Goal: Information Seeking & Learning: Learn about a topic

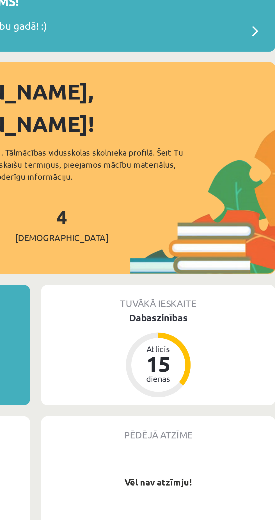
click at [221, 165] on div "Dabaszinības" at bounding box center [221, 168] width 98 height 6
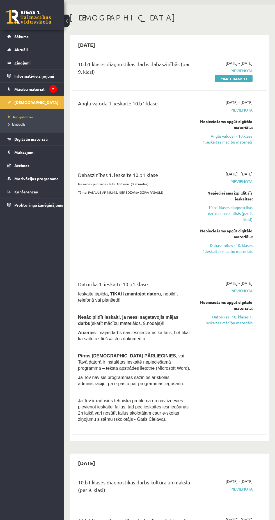
scroll to position [16, 0]
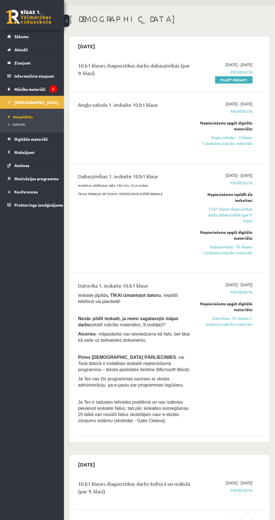
click at [22, 36] on span "Sākums" at bounding box center [21, 36] width 14 height 5
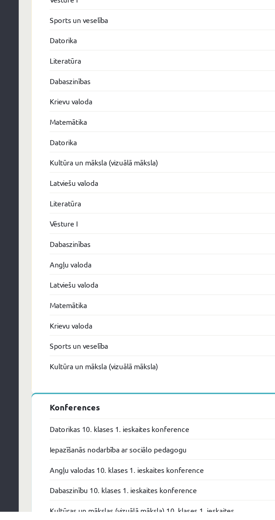
scroll to position [856, 0]
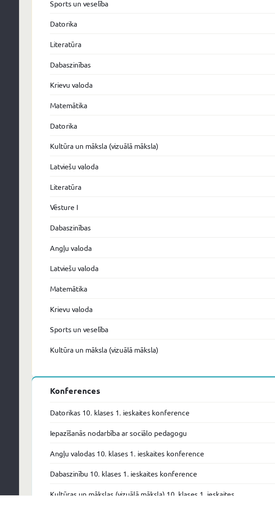
click at [106, 465] on link "Datorikas 10. klases 1. ieskaites konference" at bounding box center [126, 468] width 86 height 7
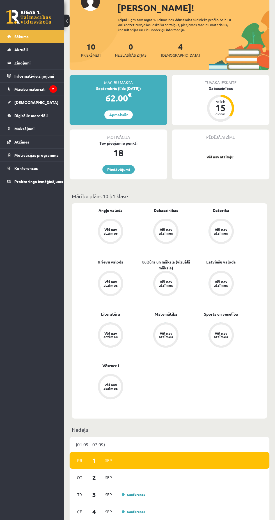
scroll to position [0, 0]
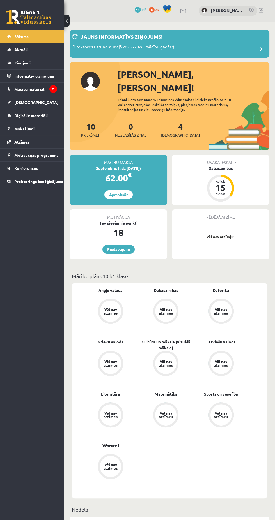
click at [246, 38] on div "Jauns informatīvs ziņojums!" at bounding box center [169, 38] width 194 height 11
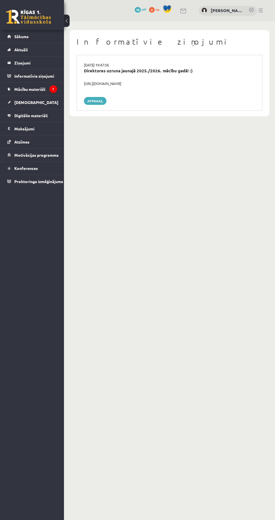
click at [214, 82] on div "https://youtube.com/shorts/lM8RsWyzCn4" at bounding box center [169, 84] width 179 height 6
click at [38, 32] on link "Sākums" at bounding box center [32, 36] width 50 height 13
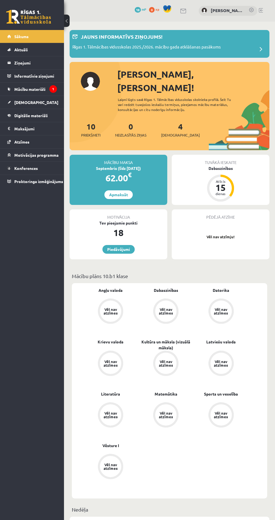
click at [46, 172] on link "Konferences" at bounding box center [32, 168] width 50 height 13
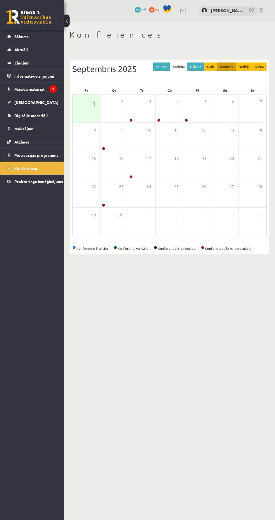
click at [41, 145] on link "Atzīmes" at bounding box center [32, 141] width 50 height 13
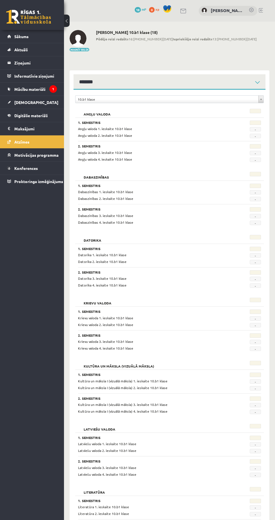
click at [49, 116] on link "Digitālie materiāli" at bounding box center [32, 115] width 50 height 13
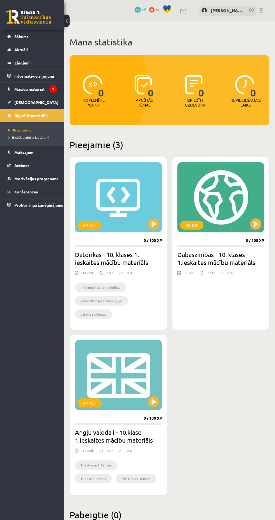
click at [128, 260] on h2 "Datorikas - 10. klases 1. ieskaites mācību materiāls" at bounding box center [118, 259] width 87 height 16
click at [112, 213] on div "XP 100" at bounding box center [118, 197] width 87 height 70
click at [120, 256] on h2 "Datorikas - 10. klases 1. ieskaites mācību materiāls" at bounding box center [118, 259] width 87 height 16
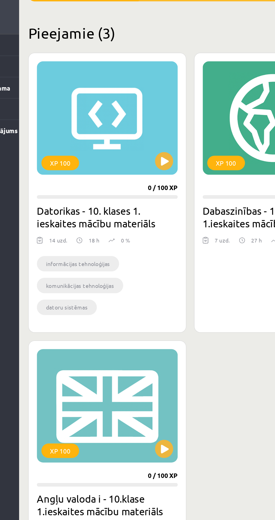
click at [116, 198] on div "XP 100" at bounding box center [118, 197] width 87 height 70
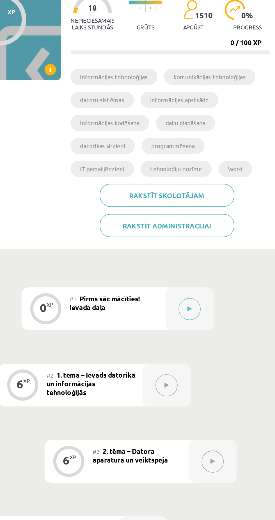
click at [187, 140] on li "informācijas kodēšana" at bounding box center [178, 140] width 46 height 10
click at [151, 197] on div "0 XP XP 100 0 / 100 XP Datorikas - 10. klases 1. ieskaites mācību materiāls XP …" at bounding box center [169, 127] width 205 height 168
click at [169, 136] on li "informācijas kodēšana" at bounding box center [178, 140] width 46 height 10
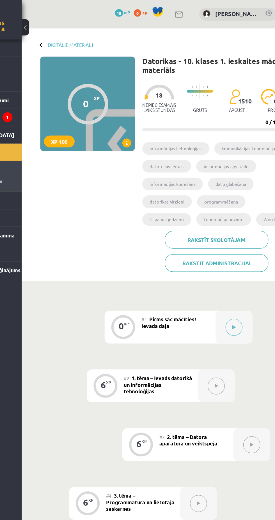
click at [169, 248] on span "Pirms sāc mācīties! Ievada daļa" at bounding box center [175, 245] width 41 height 10
click at [225, 248] on icon at bounding box center [225, 248] width 3 height 3
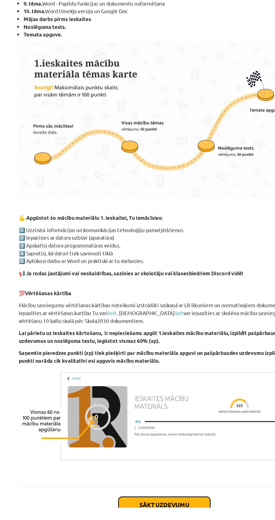
click at [124, 516] on button "Sākt uzdevumu" at bounding box center [138, 518] width 70 height 12
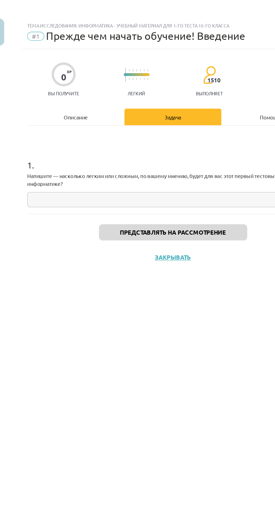
click at [169, 151] on input "text" at bounding box center [137, 151] width 221 height 11
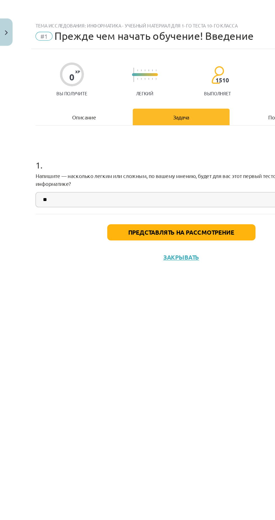
type input "*"
type input "******"
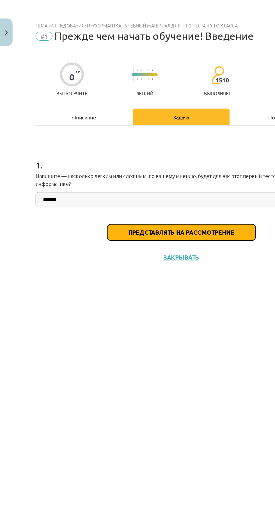
click at [173, 177] on font "Представлять на рассмотрение" at bounding box center [137, 176] width 80 height 6
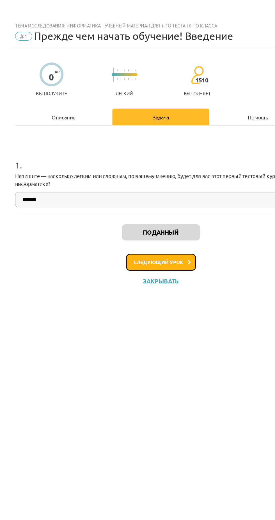
click at [159, 198] on icon at bounding box center [159, 199] width 3 height 4
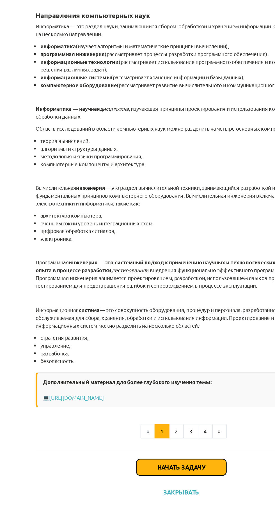
click at [147, 490] on font "Начать задачу" at bounding box center [137, 489] width 36 height 6
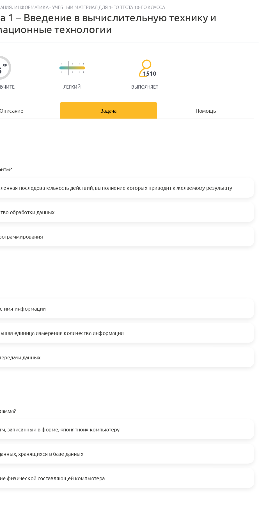
click at [222, 155] on font "Определенная последовательность действий, выполнение которых приводит к желаемо…" at bounding box center [136, 156] width 190 height 5
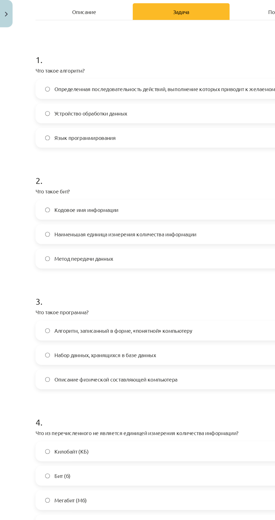
scroll to position [75, 0]
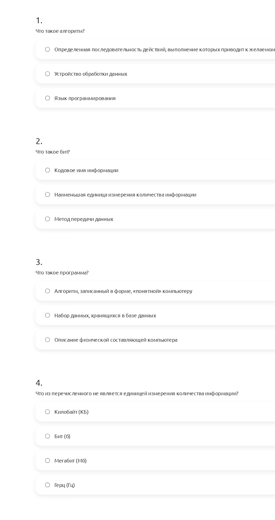
click at [171, 211] on label "Метод передачи данных" at bounding box center [137, 211] width 220 height 14
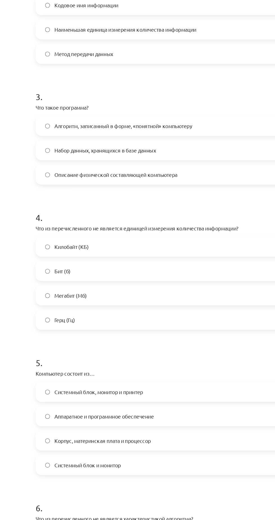
scroll to position [200, 0]
click at [183, 155] on label "Набор данных, хранящихся в базе данных" at bounding box center [137, 159] width 220 height 14
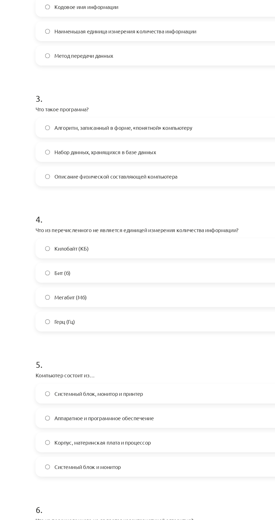
scroll to position [201, 0]
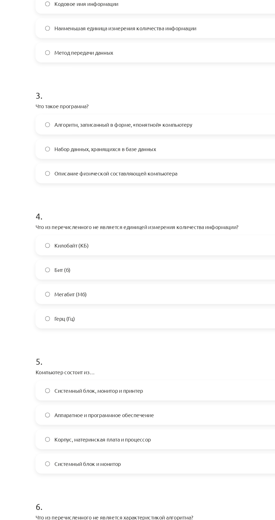
click at [142, 284] on label "Герц (Гц)" at bounding box center [137, 286] width 220 height 14
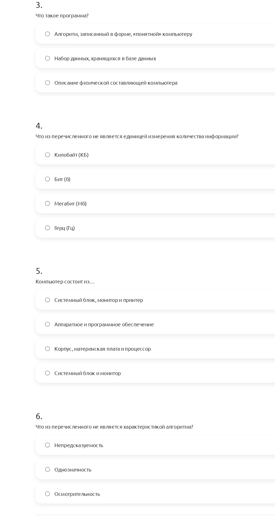
scroll to position [0, 0]
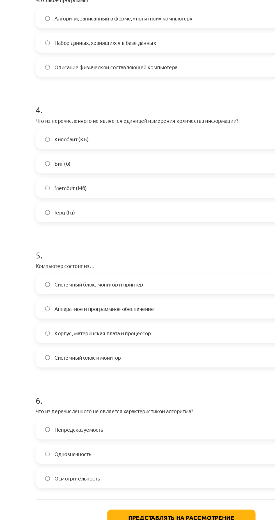
click at [121, 397] on label "Системный блок и монитор" at bounding box center [137, 396] width 220 height 14
click at [157, 373] on label "Корпус, материнская плата и процессор" at bounding box center [137, 378] width 220 height 14
click at [156, 476] on label "Однозначность" at bounding box center [137, 470] width 220 height 14
click at [178, 449] on label "Непредсказуемость" at bounding box center [137, 451] width 220 height 14
click at [153, 514] on button "Представлять на рассмотрение" at bounding box center [137, 518] width 112 height 12
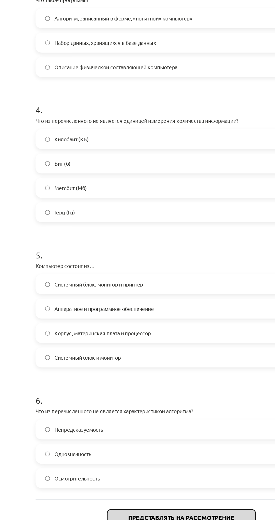
click at [161, 515] on font "Представлять на рассмотрение" at bounding box center [137, 518] width 80 height 6
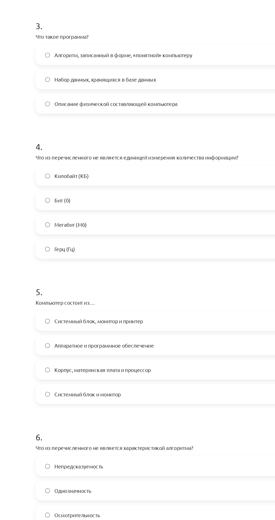
scroll to position [201, 0]
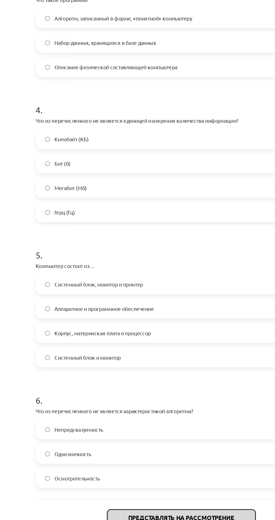
click at [155, 513] on button "Представлять на рассмотрение" at bounding box center [137, 518] width 112 height 12
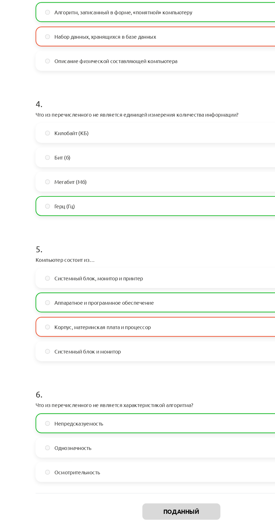
scroll to position [205, 0]
click at [143, 370] on label "Корпус, материнская плата и процессор" at bounding box center [137, 374] width 220 height 14
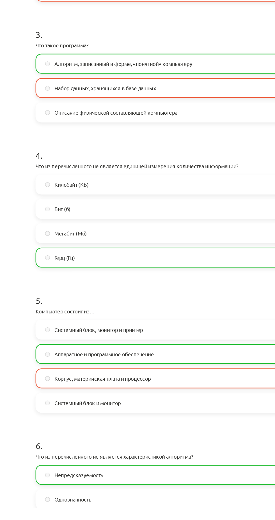
scroll to position [218, 0]
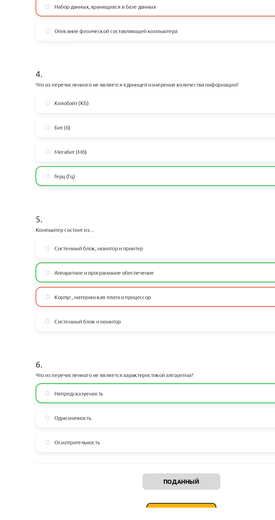
click at [129, 520] on font "Следующий урок" at bounding box center [136, 523] width 38 height 5
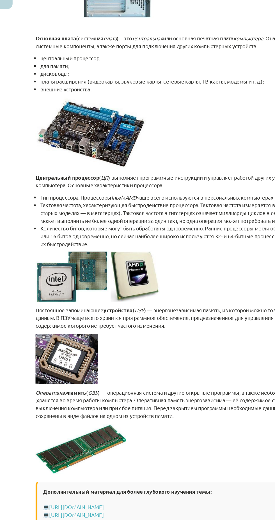
scroll to position [0, 0]
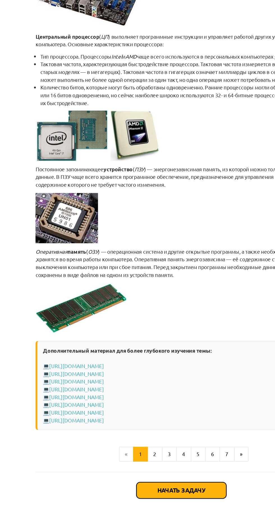
click at [132, 510] on font "Начать задачу" at bounding box center [137, 507] width 36 height 6
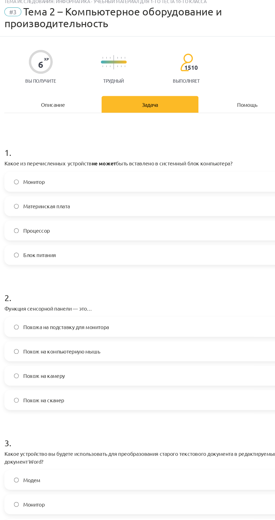
scroll to position [14, 0]
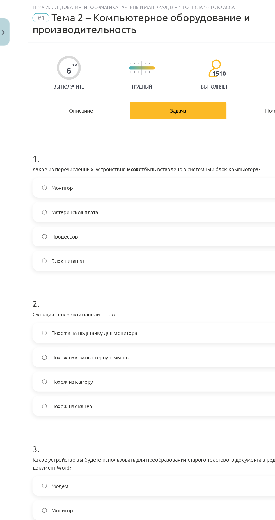
click at [169, 140] on label "Монитор" at bounding box center [137, 142] width 220 height 14
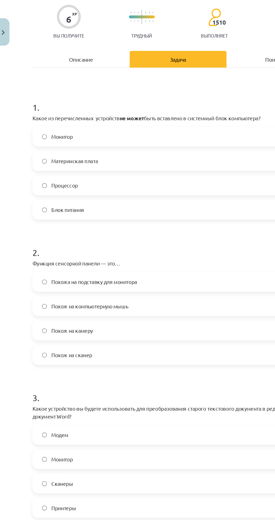
scroll to position [73, 0]
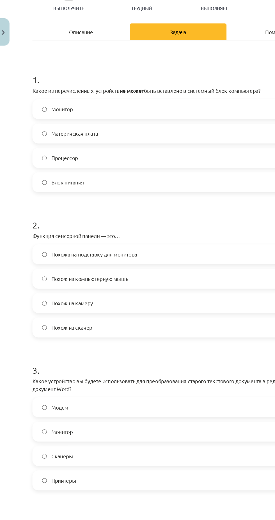
click at [102, 253] on label "Похож на сканер" at bounding box center [137, 249] width 220 height 14
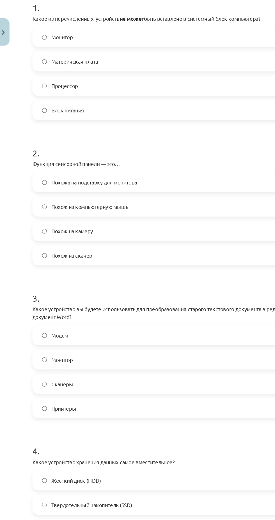
scroll to position [128, 0]
click at [146, 156] on label "Похож на компьютерную мышь" at bounding box center [137, 157] width 220 height 14
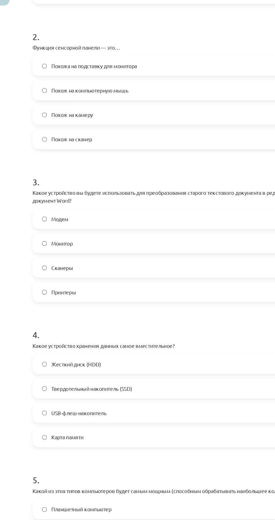
scroll to position [209, 0]
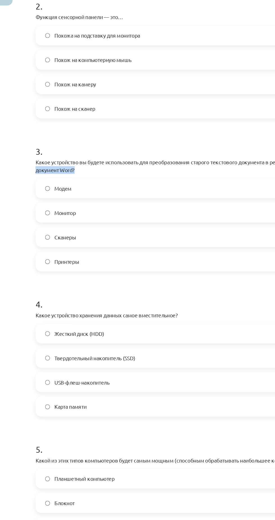
click at [13, 232] on div "Тема исследования: Информатика - учебный материал для 1-го теста 10-го класса #…" at bounding box center [137, 260] width 275 height 520
click at [76, 160] on p "Какое устройство вы будете использовать для преобразования старого текстового д…" at bounding box center [137, 157] width 221 height 12
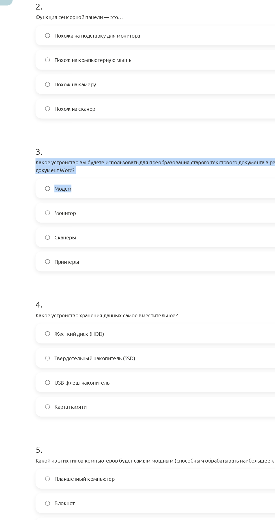
copy div "Какое устройство вы будете использовать для преобразования старого текстового д…"
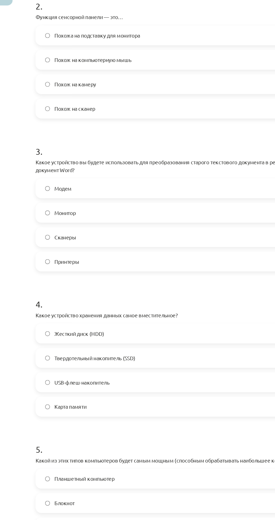
click at [137, 209] on label "Сканеры" at bounding box center [137, 211] width 220 height 14
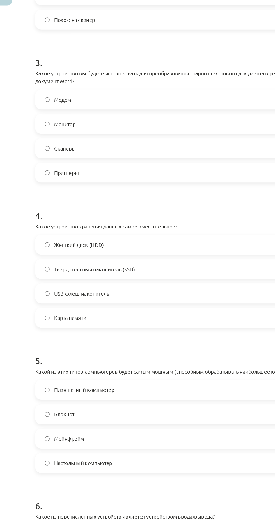
scroll to position [281, 0]
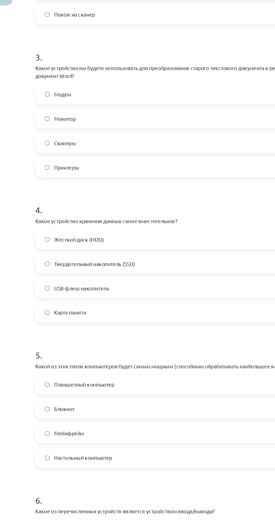
click at [131, 234] on label "Твердотельный накопитель (SSD)" at bounding box center [137, 231] width 220 height 14
copy font "Какое устройство хранения данных самое вместительное?"
click at [124, 213] on label "Жесткий диск (HDD)" at bounding box center [137, 212] width 220 height 14
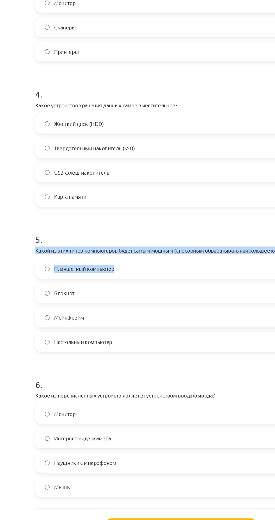
copy div "Какой из этих типов компьютеров будет самым мощным (способным обрабатывать наиб…"
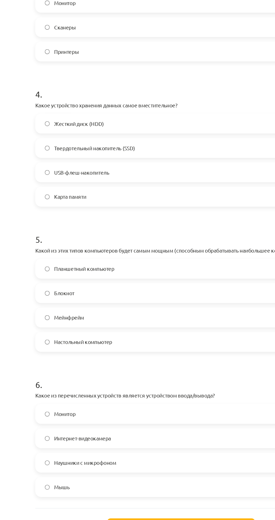
click at [104, 357] on label "Мейнфрейм" at bounding box center [137, 359] width 220 height 14
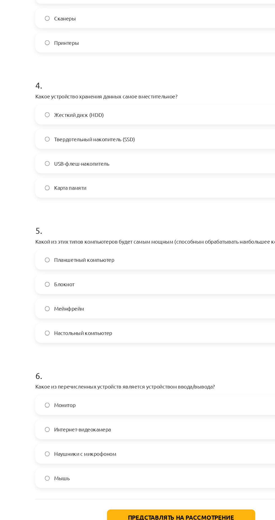
click at [88, 474] on label "Наушники с микрофоном" at bounding box center [137, 470] width 220 height 14
click at [102, 519] on font "Представлять на рассмотрение" at bounding box center [137, 518] width 80 height 6
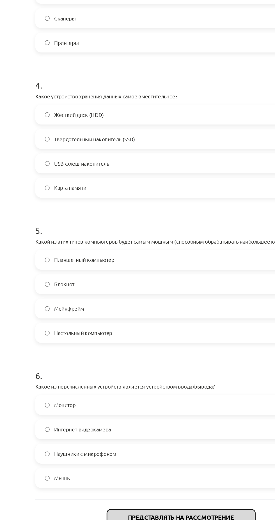
click at [104, 517] on font "Представлять на рассмотрение" at bounding box center [137, 518] width 80 height 6
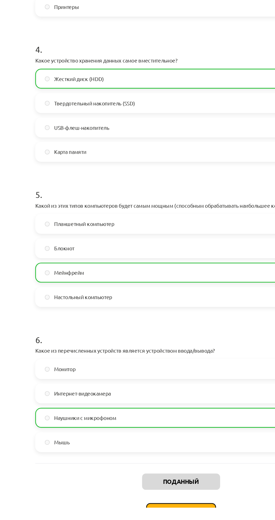
click at [129, 520] on font "Следующий урок" at bounding box center [136, 523] width 38 height 5
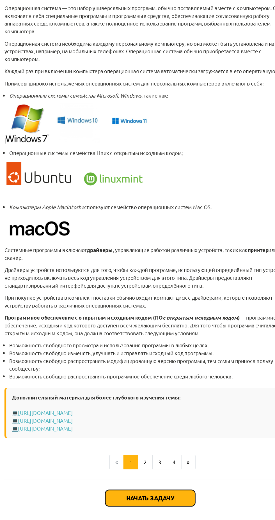
click at [157, 513] on button "Начать задачу" at bounding box center [137, 513] width 68 height 12
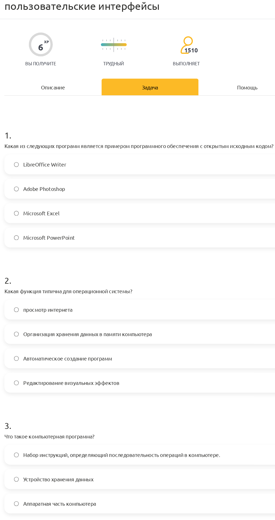
scroll to position [14, 0]
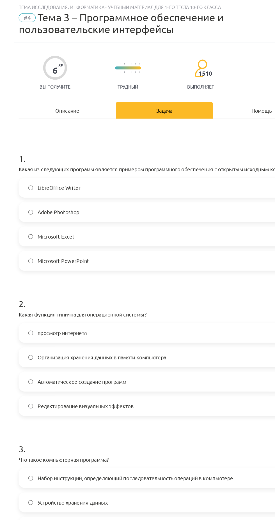
click at [128, 197] on label "Microsoft PowerPoint" at bounding box center [137, 198] width 220 height 14
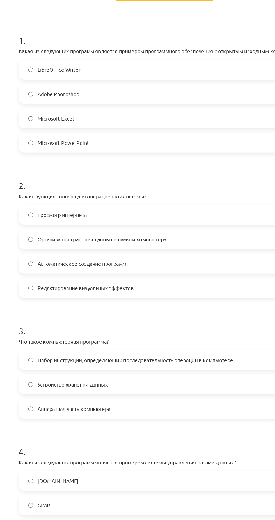
scroll to position [103, 0]
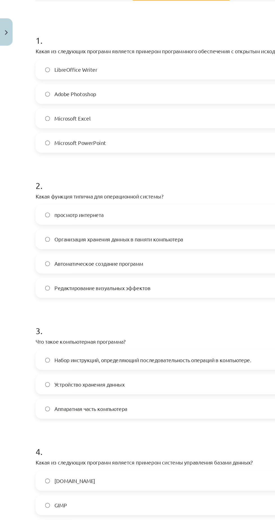
click at [174, 180] on label "Организация хранения данных в памяти компьютера" at bounding box center [137, 182] width 220 height 14
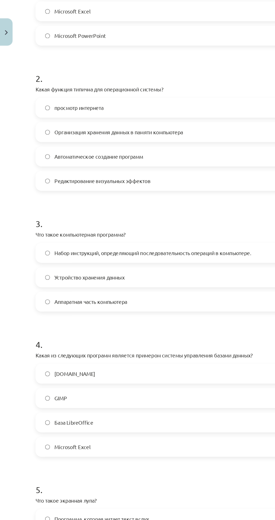
scroll to position [188, 0]
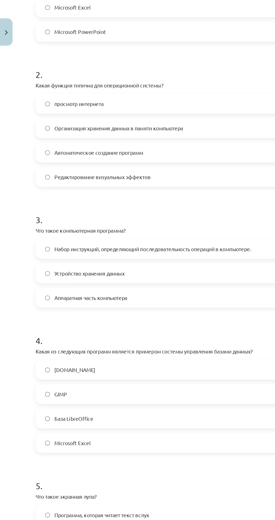
click at [184, 182] on label "Набор инструкций, определяющий последовательность операций в компьютере." at bounding box center [137, 189] width 220 height 14
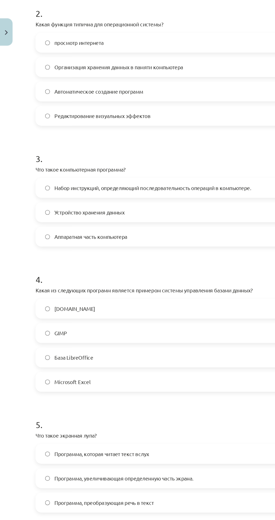
scroll to position [238, 0]
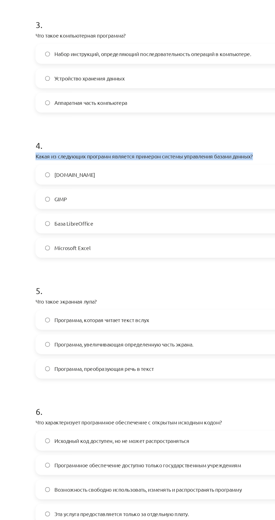
copy font "Какая из следующих программ является примером системы управления базами данных?"
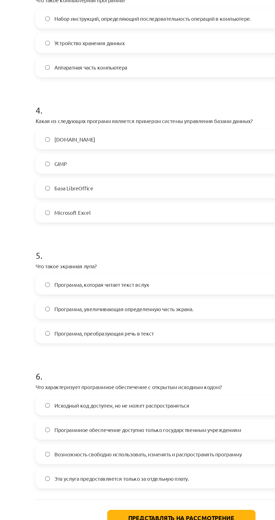
scroll to position [1, 0]
click at [127, 285] on label "Microsoft Excel" at bounding box center [137, 286] width 220 height 14
click at [170, 359] on label "Программа, увеличивающая определенную часть экрана." at bounding box center [137, 359] width 220 height 14
click at [172, 468] on font "Возможность свободно использовать, изменять и распространять программу" at bounding box center [112, 469] width 142 height 5
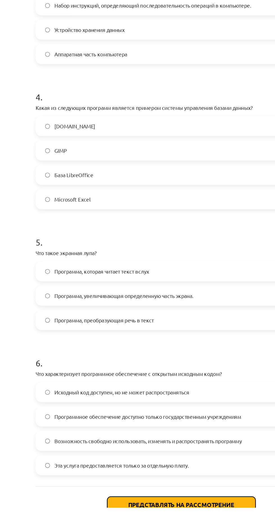
click at [166, 518] on font "Представлять на рассмотрение" at bounding box center [137, 518] width 80 height 6
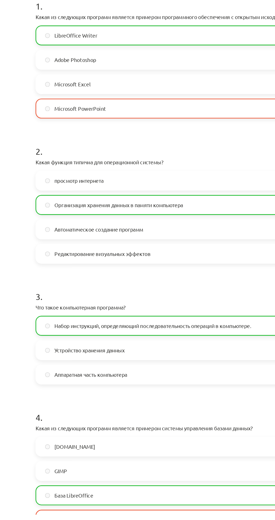
scroll to position [10, 0]
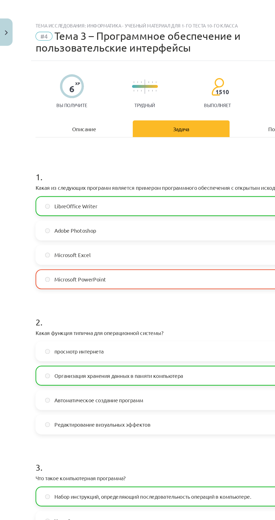
click at [54, 214] on font "Microsoft PowerPoint" at bounding box center [60, 211] width 39 height 5
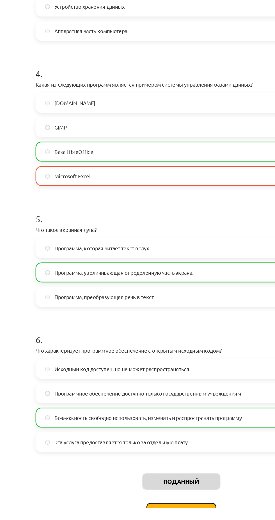
click at [159, 520] on icon at bounding box center [159, 523] width 3 height 4
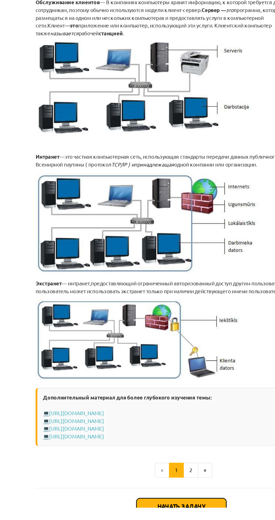
click at [162, 517] on button "Начать задачу" at bounding box center [137, 519] width 68 height 12
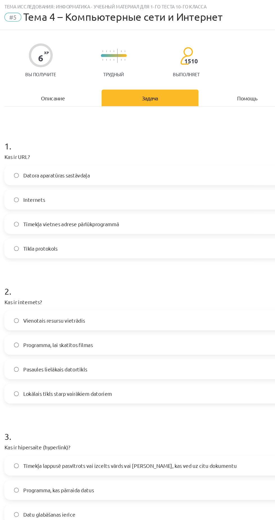
scroll to position [14, 0]
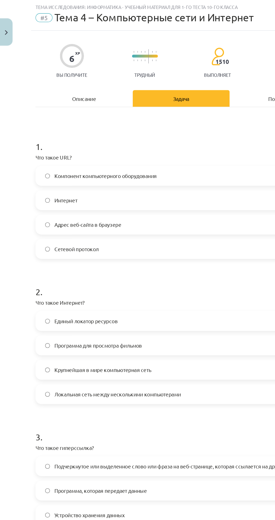
click at [146, 166] on label "Адрес веб-сайта в браузере" at bounding box center [137, 170] width 220 height 14
click at [153, 186] on label "Сетевой протокол" at bounding box center [137, 189] width 220 height 14
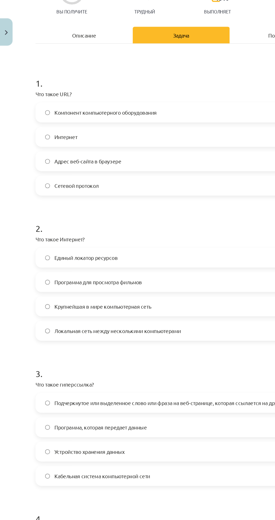
scroll to position [69, 0]
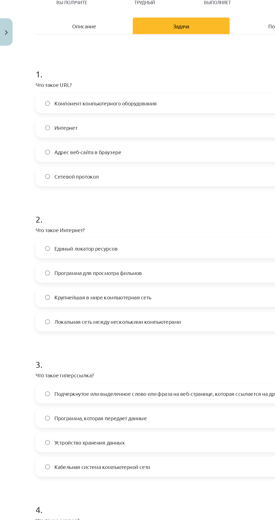
click at [184, 110] on label "Адрес веб-сайта в браузере" at bounding box center [137, 116] width 220 height 14
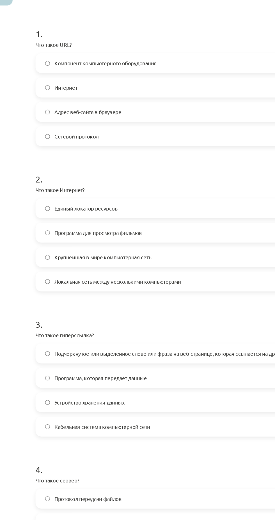
click at [163, 116] on label "Адрес веб-сайта в браузере" at bounding box center [137, 116] width 220 height 14
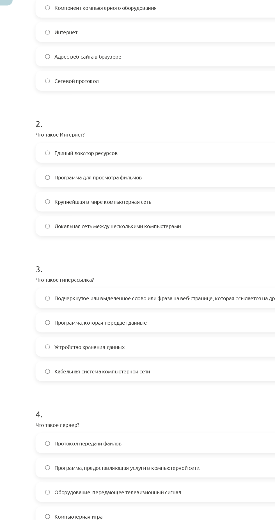
scroll to position [111, 0]
click at [137, 185] on label "Крупнейшая в мире компьютерная сеть" at bounding box center [137, 183] width 220 height 14
click at [140, 199] on label "Локальная сеть между несколькими компьютерами" at bounding box center [137, 202] width 220 height 14
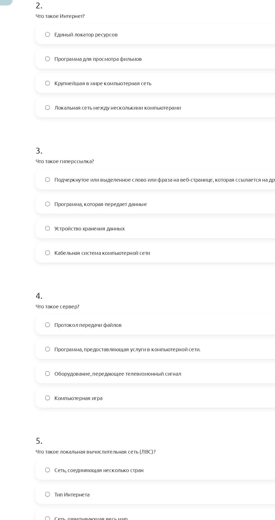
scroll to position [201, 0]
click at [173, 166] on font "Подчеркнутое или выделенное слово или фраза на веб-странице, которая ссылается …" at bounding box center [138, 166] width 194 height 5
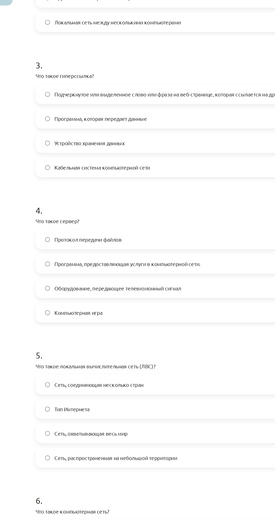
click at [147, 209] on label "Протокол передачи файлов" at bounding box center [137, 212] width 220 height 14
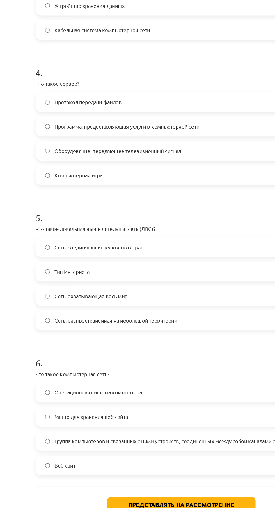
scroll to position [10, 0]
click at [140, 340] on label "Тип Интернета" at bounding box center [137, 341] width 220 height 14
click at [165, 377] on label "Сеть, распространенная на небольшой территории" at bounding box center [137, 378] width 220 height 14
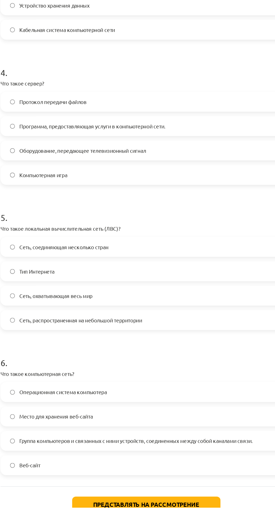
click at [196, 474] on label "Группа компьютеров и связанных с ними устройств, соединенных между собой канала…" at bounding box center [137, 470] width 220 height 14
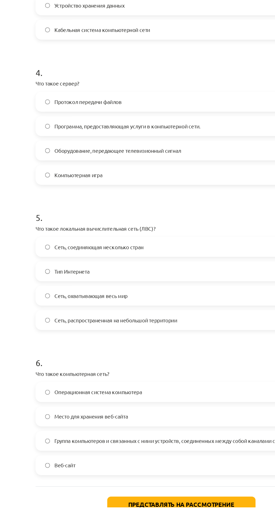
scroll to position [20, 0]
click at [166, 517] on font "Представлять на рассмотрение" at bounding box center [137, 518] width 80 height 6
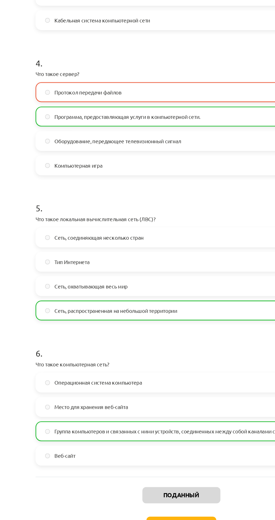
scroll to position [29, 0]
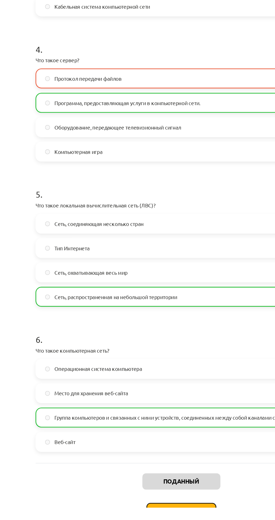
click at [151, 518] on button "Следующий урок" at bounding box center [137, 523] width 53 height 13
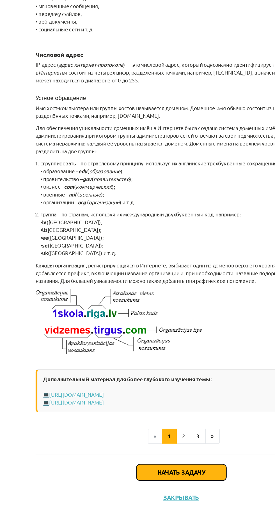
click at [163, 494] on button "Начать задачу" at bounding box center [137, 493] width 68 height 12
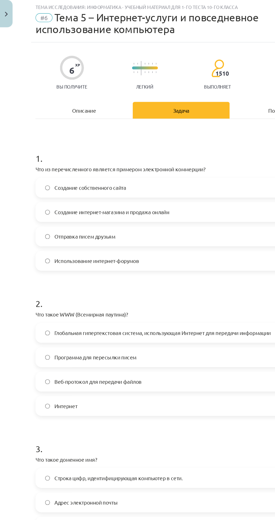
click at [155, 175] on label "Создание интернет-магазина и продажа онлайн" at bounding box center [137, 175] width 220 height 14
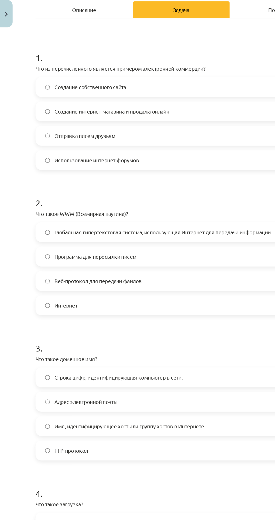
scroll to position [75, 0]
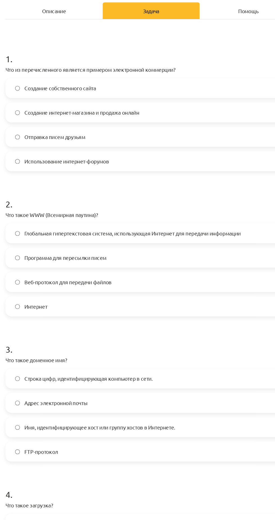
click at [170, 186] on label "Глобальная гипертекстовая система, использующая Интернет для передачи информации" at bounding box center [137, 191] width 220 height 14
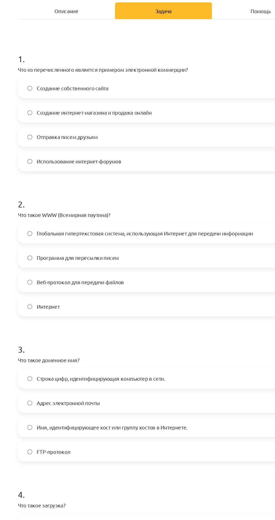
click at [58, 227] on font "Веб-протокол для передачи файлов" at bounding box center [74, 228] width 66 height 5
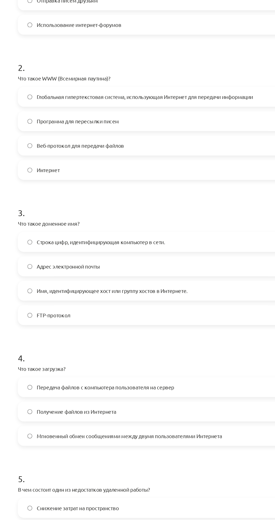
scroll to position [190, 0]
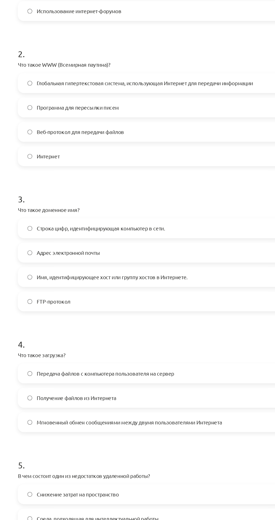
click at [168, 225] on label "Имя, идентифицирующее хост или группу хостов в Интернете." at bounding box center [137, 224] width 220 height 14
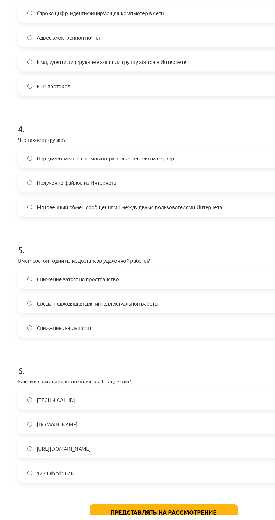
scroll to position [29, 0]
click at [128, 431] on label "192.100.81.101" at bounding box center [137, 433] width 220 height 14
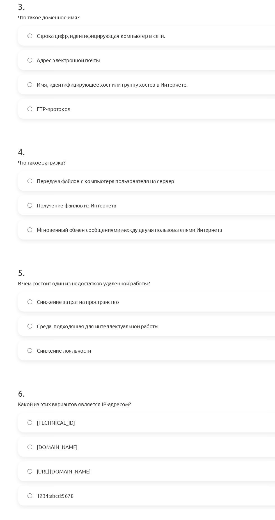
scroll to position [221, 0]
click at [160, 376] on label "Среда, подходящая для интеллектуальной работы" at bounding box center [137, 376] width 220 height 14
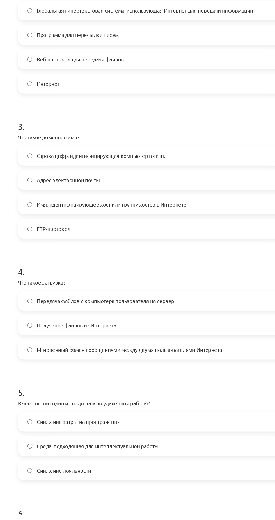
scroll to position [126, 0]
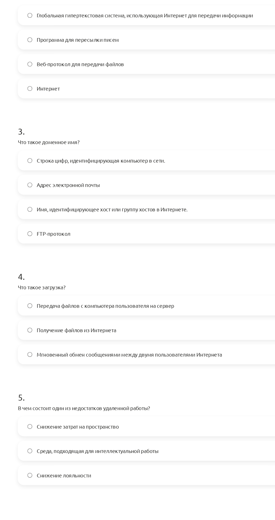
click at [179, 356] on label "Передача файлов с компьютера пользователя на сервер" at bounding box center [137, 361] width 220 height 14
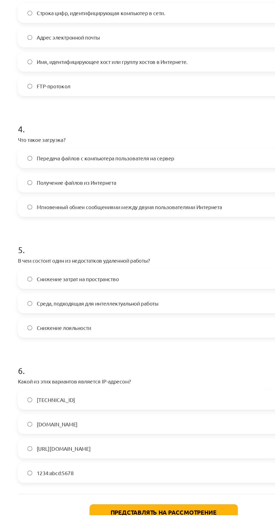
scroll to position [29, 0]
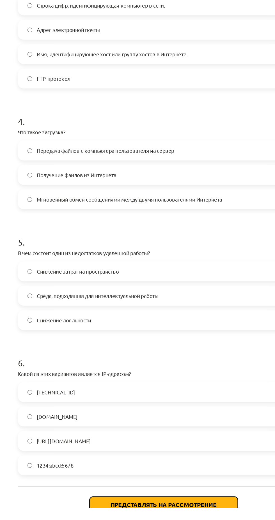
click at [171, 518] on font "Представлять на рассмотрение" at bounding box center [137, 518] width 80 height 6
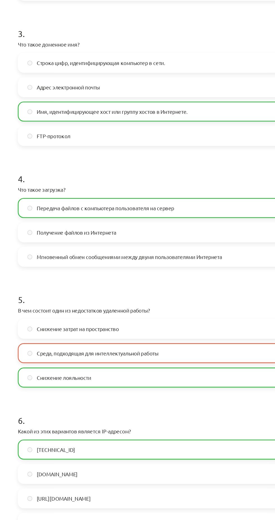
scroll to position [39, 0]
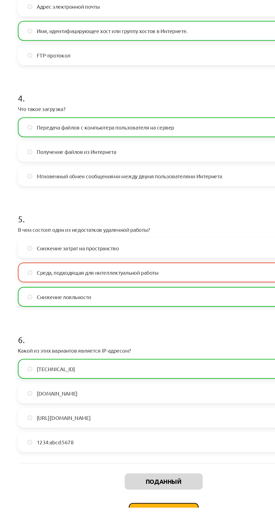
click at [148, 517] on button "Следующий урок" at bounding box center [137, 523] width 53 height 13
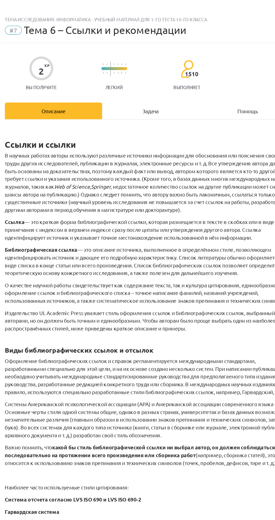
scroll to position [38, 0]
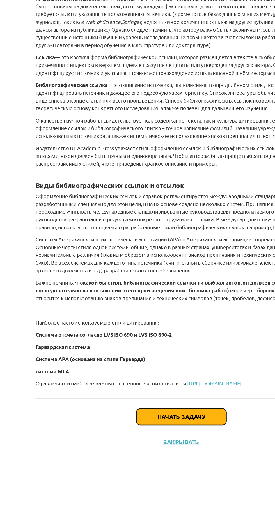
click at [154, 449] on button "Начать задачу" at bounding box center [137, 446] width 68 height 12
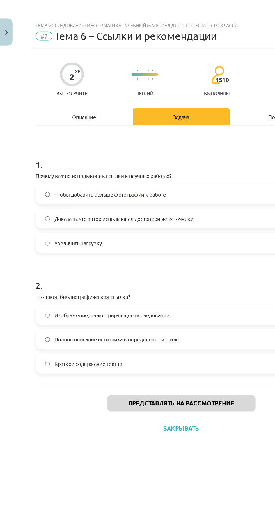
click at [183, 144] on label "Чтобы добавить больше фотографий к работе" at bounding box center [137, 147] width 220 height 14
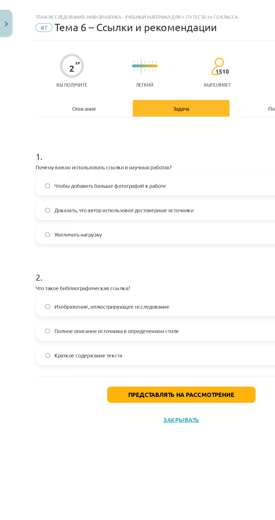
click at [168, 243] on label "Изображение, иллюстрирующее исследование" at bounding box center [137, 239] width 220 height 14
click at [158, 308] on font "Представлять на рассмотрение" at bounding box center [137, 306] width 80 height 6
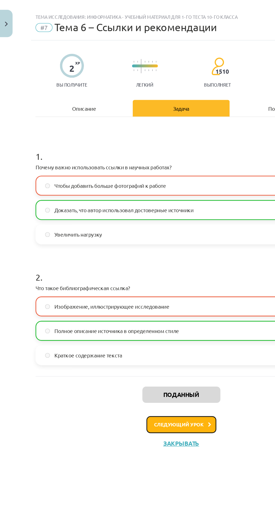
click at [159, 328] on icon at bounding box center [159, 329] width 3 height 4
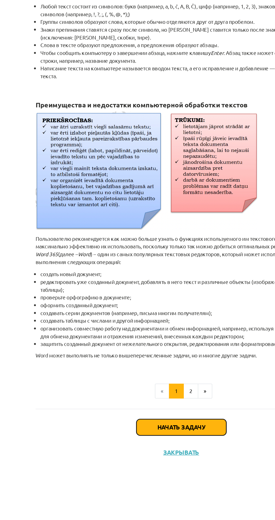
click at [149, 459] on font "Начать задачу" at bounding box center [137, 459] width 36 height 6
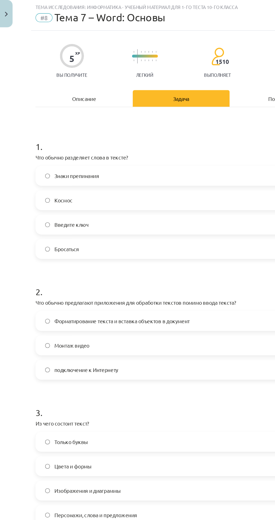
click at [176, 145] on label "Знаки препинания" at bounding box center [137, 147] width 220 height 14
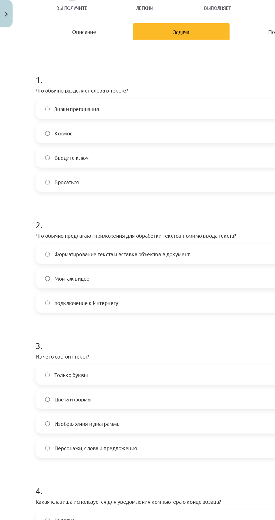
scroll to position [51, 0]
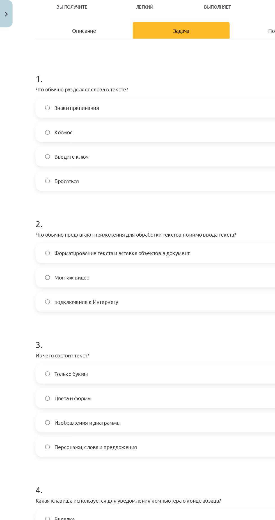
click at [162, 202] on label "Форматирование текста и вставка объектов в документ" at bounding box center [137, 206] width 220 height 14
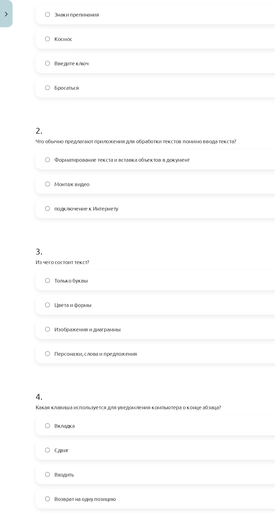
scroll to position [137, 0]
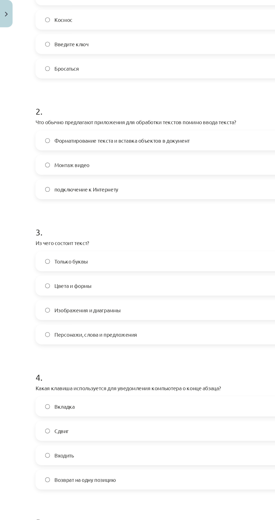
click at [135, 211] on label "Только буквы" at bounding box center [137, 212] width 220 height 14
click at [165, 233] on label "Цвета и формы" at bounding box center [137, 231] width 220 height 14
click at [169, 206] on label "Только буквы" at bounding box center [137, 212] width 220 height 14
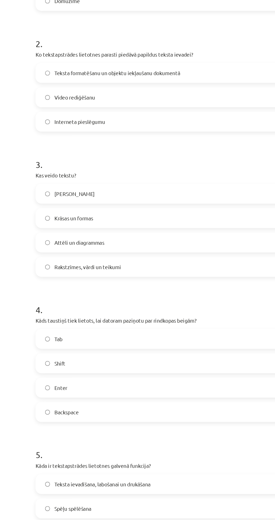
scroll to position [46, 0]
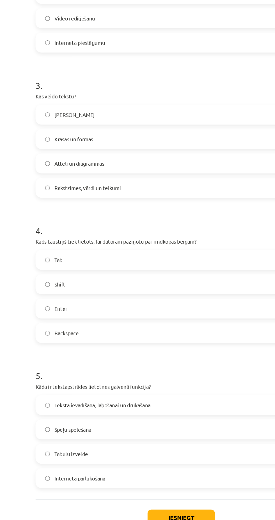
click at [139, 357] on label "Enter" at bounding box center [137, 359] width 220 height 14
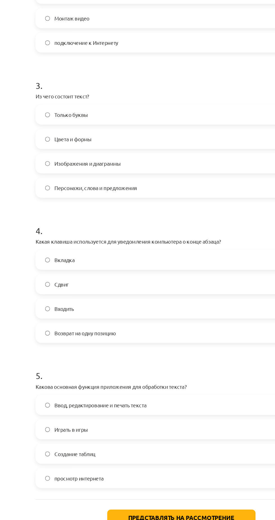
scroll to position [60, 0]
click at [144, 337] on label "Сдвиг" at bounding box center [137, 341] width 220 height 14
click at [157, 317] on label "Вкладка" at bounding box center [137, 322] width 220 height 14
click at [144, 354] on label "Входить" at bounding box center [137, 359] width 220 height 14
click at [190, 297] on h1 "4 ." at bounding box center [137, 295] width 221 height 17
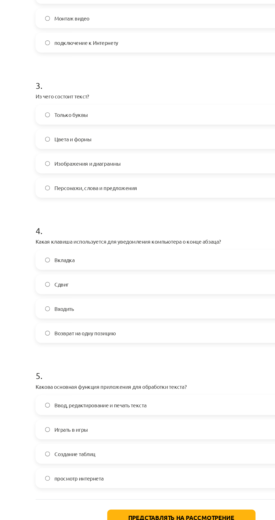
click at [151, 310] on font "Какая клавиша используется для уведомления компьютера о конце абзаца?" at bounding box center [97, 308] width 141 height 5
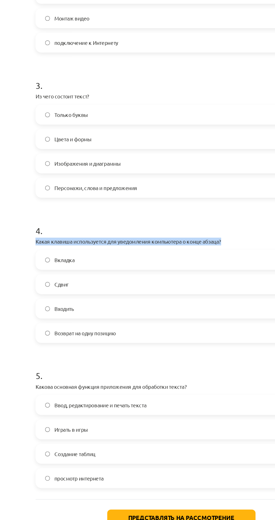
copy font "Какая клавиша используется для уведомления компьютера о конце абзаца?"
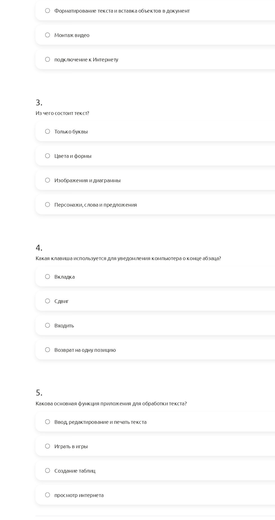
scroll to position [137, 0]
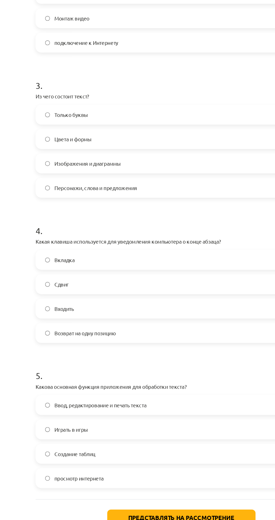
click at [147, 428] on label "Ввод, редактирование и печать текста" at bounding box center [137, 433] width 220 height 14
click at [133, 517] on font "Представлять на рассмотрение" at bounding box center [137, 518] width 80 height 6
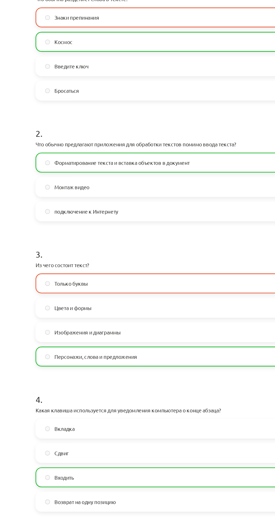
scroll to position [0, 0]
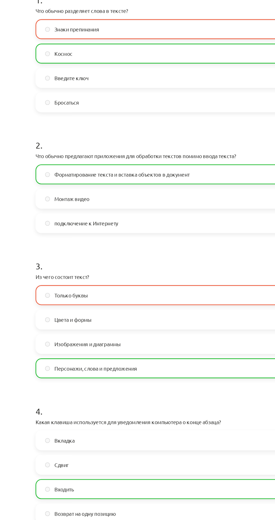
click at [171, 344] on label "Только буквы" at bounding box center [137, 349] width 220 height 14
click at [170, 349] on label "Только буквы" at bounding box center [137, 349] width 220 height 14
click at [177, 346] on label "Только буквы" at bounding box center [137, 349] width 220 height 14
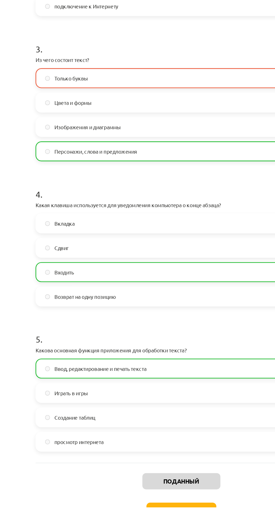
scroll to position [60, 0]
click at [150, 520] on font "Следующий урок" at bounding box center [136, 523] width 38 height 5
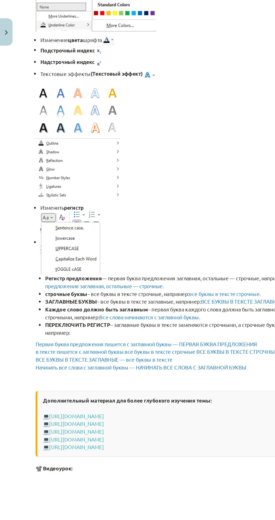
scroll to position [60, 0]
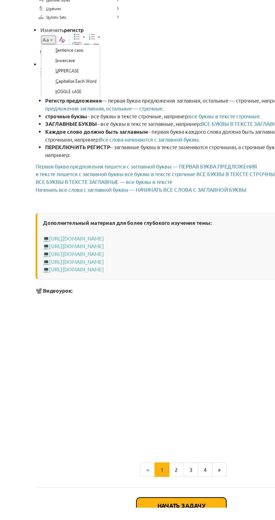
click at [149, 517] on font "Начать задачу" at bounding box center [137, 519] width 36 height 6
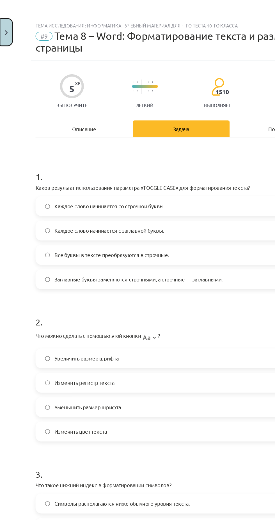
click at [7, 22] on button "Закрывать" at bounding box center [5, 24] width 10 height 21
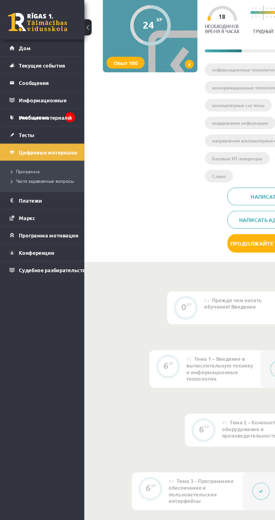
click at [43, 18] on link at bounding box center [28, 17] width 45 height 14
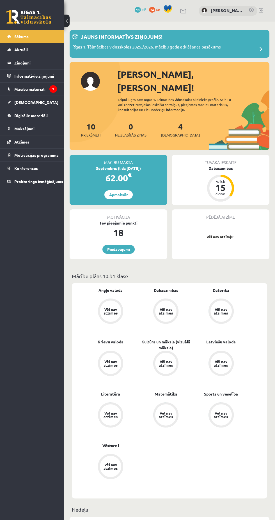
click at [121, 245] on link "Piedāvājumi" at bounding box center [118, 249] width 32 height 9
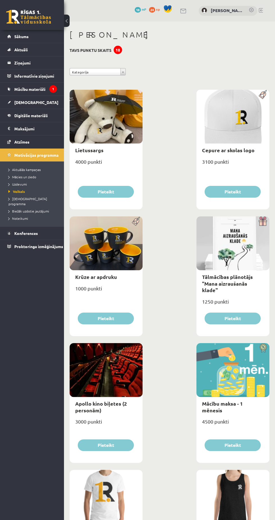
click at [50, 14] on link at bounding box center [28, 17] width 45 height 14
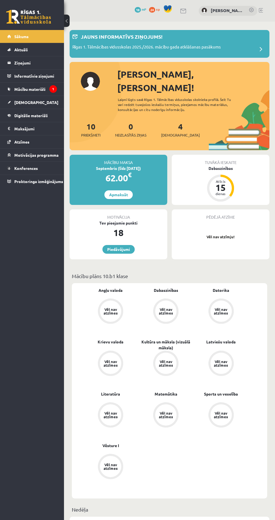
click at [47, 84] on link "Mācību materiāli" at bounding box center [32, 89] width 50 height 13
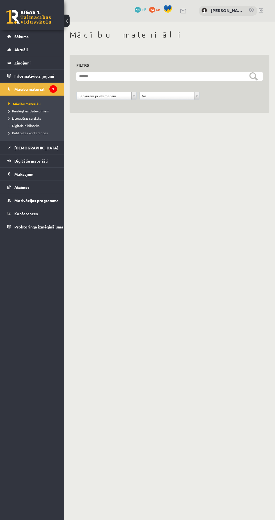
click at [47, 153] on link "[DEMOGRAPHIC_DATA]" at bounding box center [32, 147] width 50 height 13
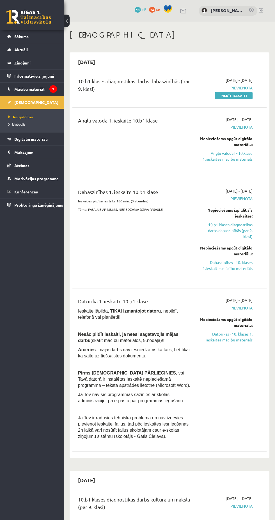
click at [48, 136] on link "Digitālie materiāli" at bounding box center [32, 139] width 50 height 13
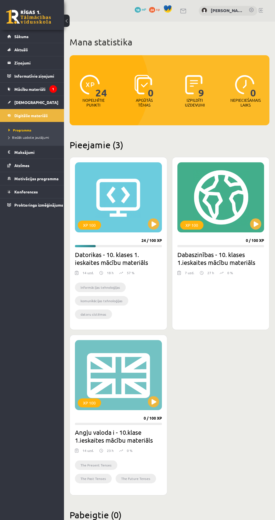
click at [86, 90] on img at bounding box center [90, 85] width 20 height 20
click at [156, 227] on button at bounding box center [153, 223] width 11 height 11
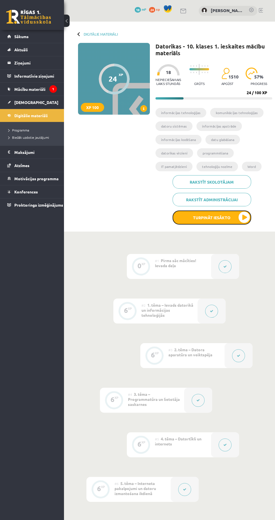
click at [226, 218] on button "Turpināt iesākto" at bounding box center [211, 218] width 79 height 14
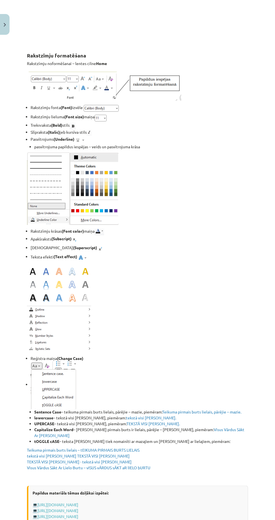
scroll to position [775, 0]
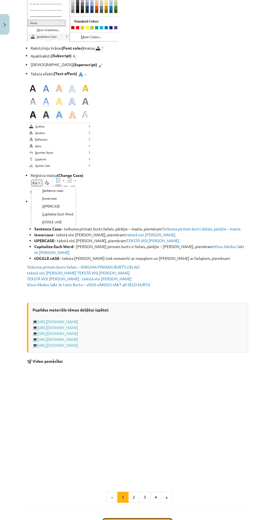
click at [155, 518] on button "Sākt uzdevumu" at bounding box center [138, 524] width 70 height 12
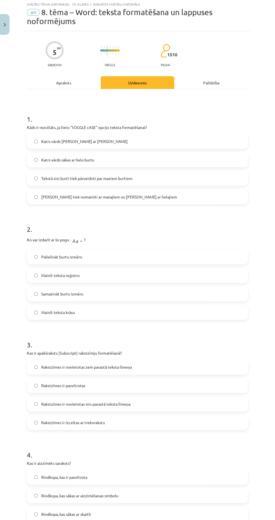
scroll to position [14, 0]
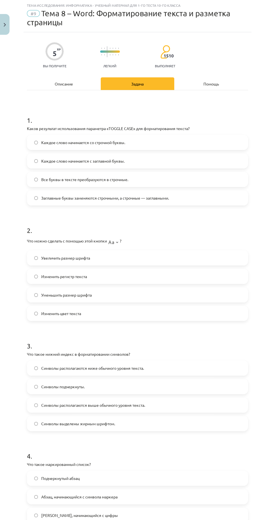
click at [217, 201] on label "Заглавные буквы заменяются строчными, а строчные — заглавными." at bounding box center [137, 198] width 220 height 14
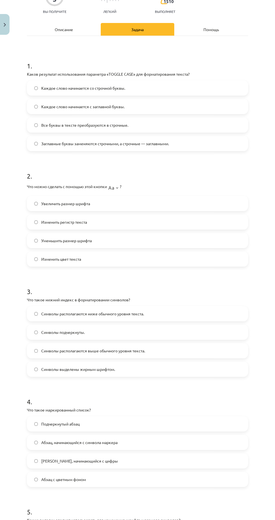
scroll to position [72, 0]
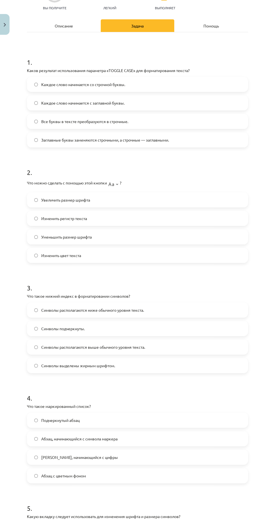
click at [210, 200] on label "Увеличить размер шрифта" at bounding box center [137, 200] width 220 height 14
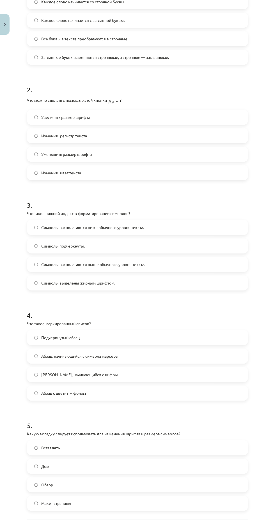
scroll to position [170, 0]
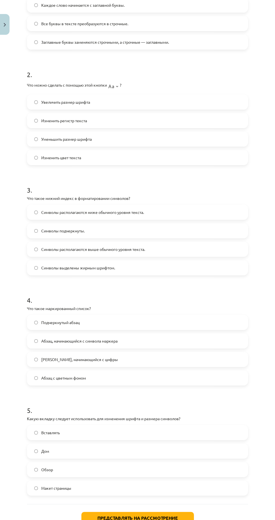
click at [186, 235] on label "Символы подчеркнуты." at bounding box center [137, 231] width 220 height 14
click at [150, 359] on label "Абзац, начинающийся с цифры" at bounding box center [137, 359] width 220 height 14
click at [159, 340] on label "Абзац, начинающийся с символа маркера" at bounding box center [137, 341] width 220 height 14
click at [151, 354] on label "Абзац, начинающийся с цифры" at bounding box center [137, 359] width 220 height 14
click at [158, 338] on label "Абзац, начинающийся с символа маркера" at bounding box center [137, 341] width 220 height 14
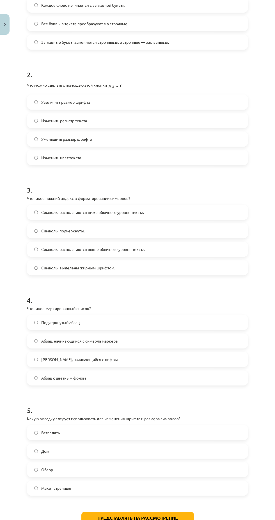
click at [157, 354] on label "Абзац, начинающийся с цифры" at bounding box center [137, 359] width 220 height 14
click at [163, 450] on label "Дом" at bounding box center [137, 451] width 220 height 14
click at [181, 430] on label "Вставлять" at bounding box center [137, 433] width 220 height 14
click at [157, 518] on font "Представлять на рассмотрение" at bounding box center [137, 518] width 80 height 6
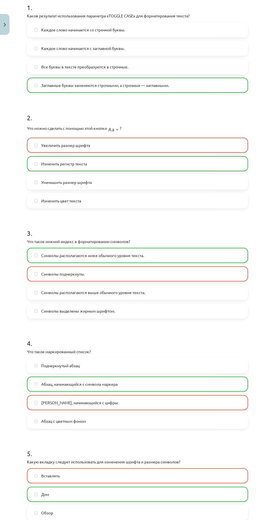
scroll to position [188, 0]
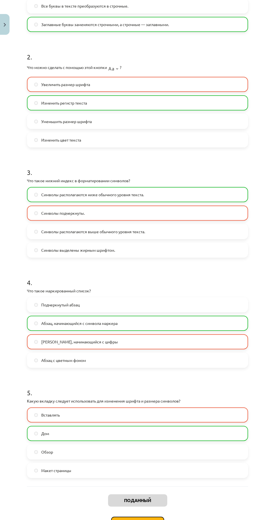
click at [156, 517] on button "Следующий урок" at bounding box center [137, 523] width 53 height 13
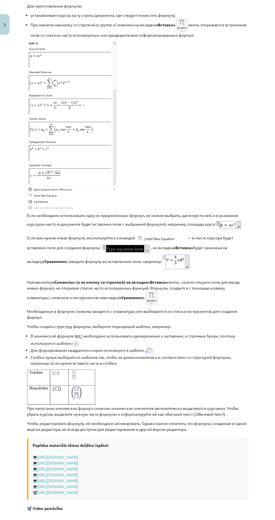
scroll to position [881, 0]
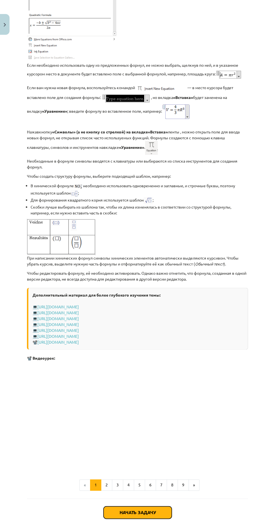
click at [143, 515] on font "Начать задачу" at bounding box center [137, 512] width 36 height 6
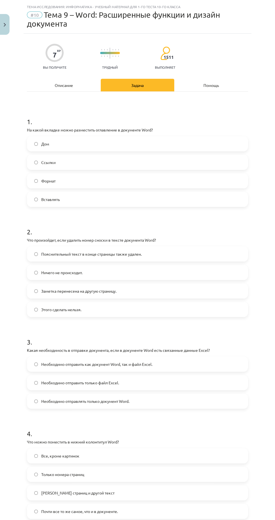
scroll to position [17, 0]
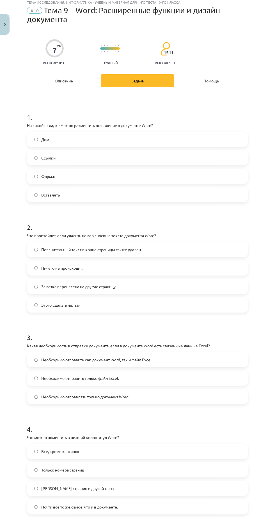
click at [222, 172] on label "Формат" at bounding box center [137, 176] width 220 height 14
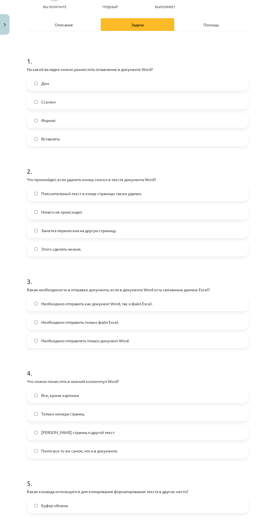
scroll to position [74, 0]
click at [195, 229] on label "Заметка перенесена на другую страницу." at bounding box center [137, 229] width 220 height 14
click at [206, 211] on label "Ничего не происходит." at bounding box center [137, 211] width 220 height 14
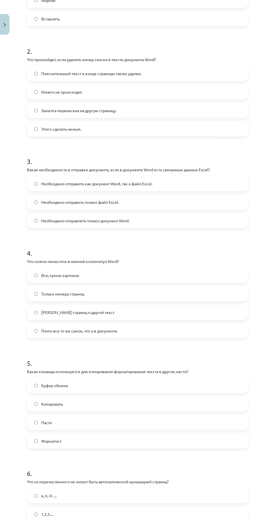
scroll to position [204, 0]
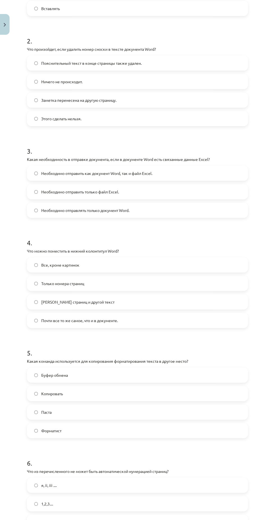
click at [221, 117] on label "Этого сделать нельзя." at bounding box center [137, 119] width 220 height 14
click at [177, 189] on label "Необходимо отправить только файл Excel." at bounding box center [137, 192] width 220 height 14
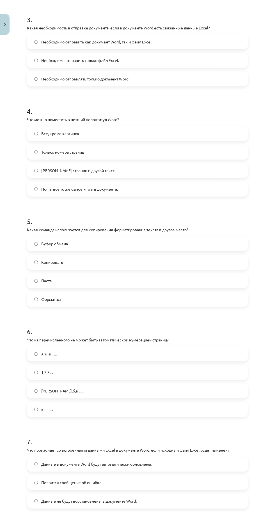
scroll to position [348, 0]
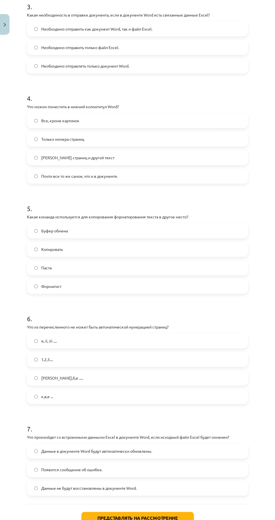
click at [220, 125] on label "Все, кроме картинок" at bounding box center [137, 121] width 220 height 14
click at [190, 181] on label "Почти все то же самое, что и в документе." at bounding box center [137, 176] width 220 height 14
click at [168, 248] on label "Копировать" at bounding box center [137, 249] width 220 height 14
click at [130, 393] on label "к,в,е ..." at bounding box center [137, 396] width 220 height 14
click at [186, 446] on label "Данные в документе Word будут автоматически обновлены." at bounding box center [137, 451] width 220 height 14
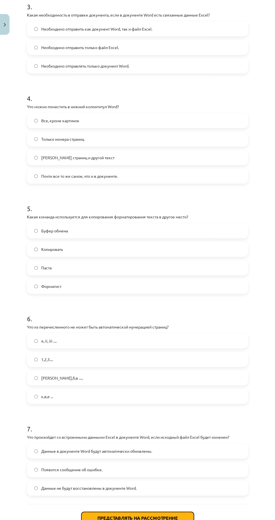
click at [168, 518] on font "Представлять на рассмотрение" at bounding box center [137, 518] width 80 height 6
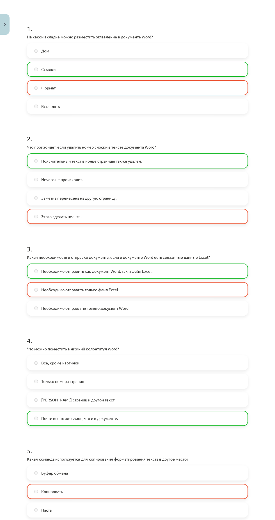
scroll to position [366, 0]
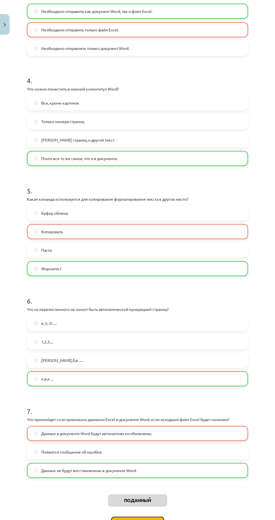
click at [151, 518] on button "Следующий урок" at bounding box center [137, 523] width 53 height 13
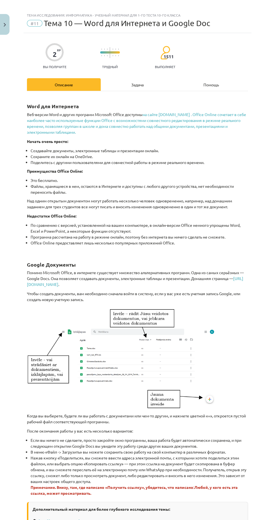
scroll to position [40, 0]
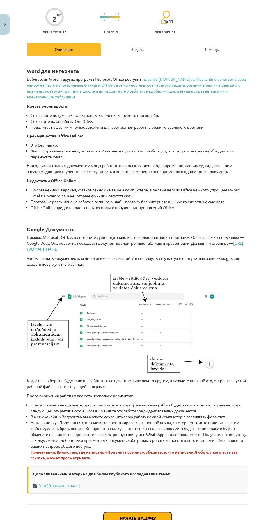
click at [155, 514] on button "Начать задачу" at bounding box center [137, 518] width 68 height 12
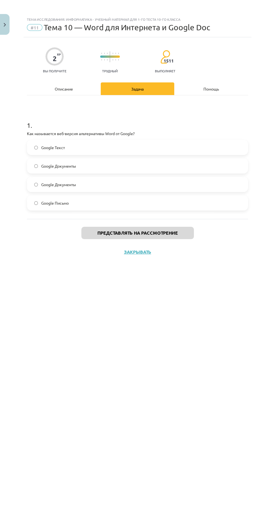
click at [226, 167] on label "Google Документы" at bounding box center [137, 166] width 220 height 14
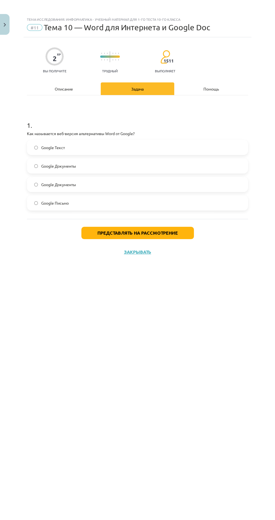
click at [216, 166] on label "Google Документы" at bounding box center [137, 166] width 220 height 14
click at [184, 236] on button "Представлять на рассмотрение" at bounding box center [137, 233] width 112 height 12
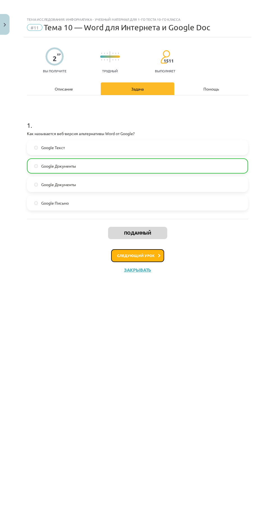
click at [159, 255] on icon at bounding box center [159, 256] width 3 height 4
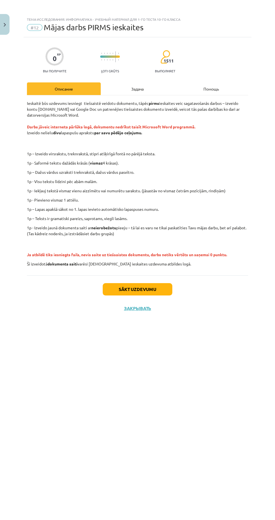
scroll to position [14, 0]
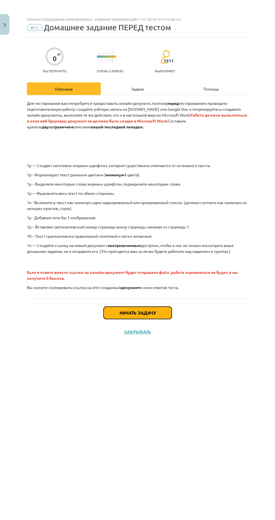
click at [157, 307] on button "Начать задачу" at bounding box center [137, 313] width 68 height 12
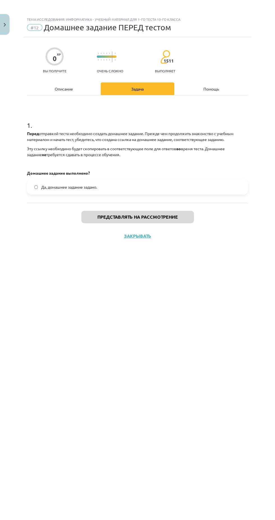
click at [228, 180] on label "Да, домашнее задание задано." at bounding box center [137, 187] width 220 height 14
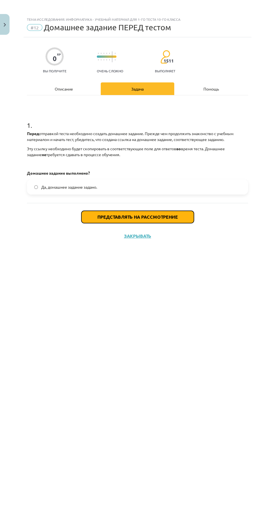
click at [178, 211] on button "Представлять на рассмотрение" at bounding box center [137, 217] width 112 height 12
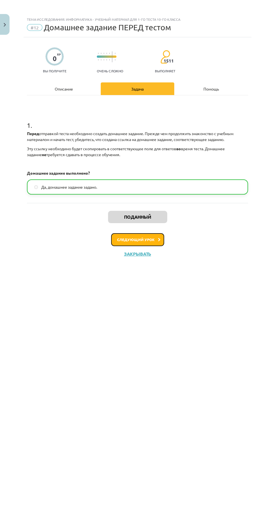
click at [158, 238] on icon at bounding box center [159, 240] width 3 height 4
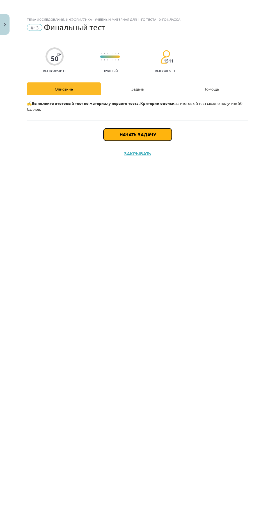
click at [158, 128] on button "Начать задачу" at bounding box center [137, 134] width 68 height 12
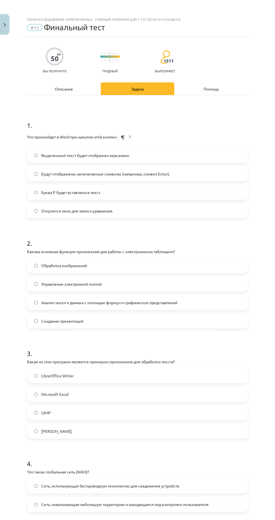
click at [234, 148] on label "Выделенный текст будет отображен зеркально." at bounding box center [137, 155] width 220 height 14
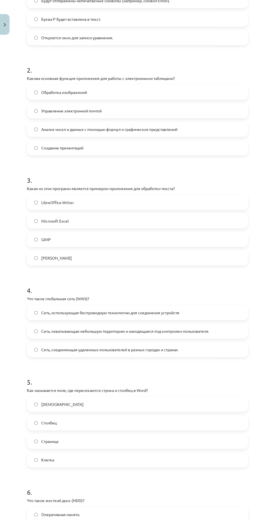
scroll to position [0, 0]
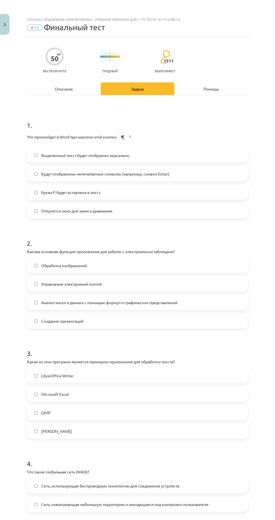
click at [197, 277] on label "Управление электронной почтой" at bounding box center [137, 284] width 220 height 14
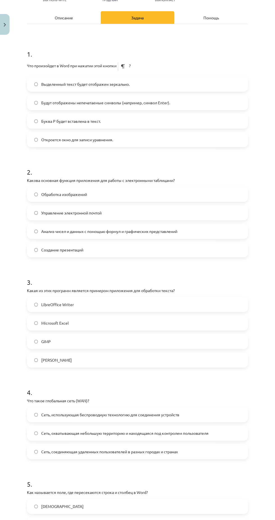
scroll to position [75, 0]
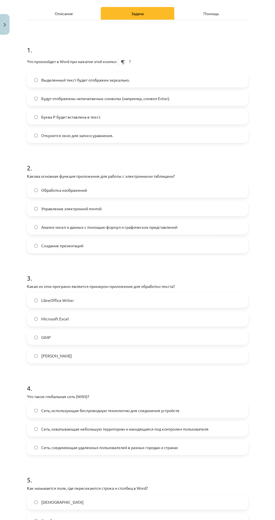
click at [157, 312] on label "Microsoft Excel" at bounding box center [137, 319] width 220 height 14
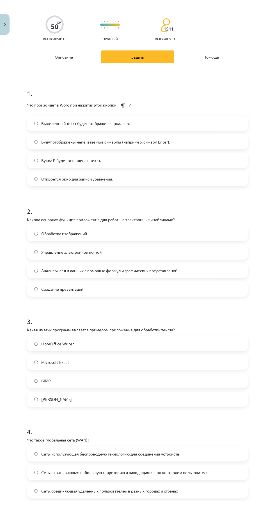
scroll to position [0, 0]
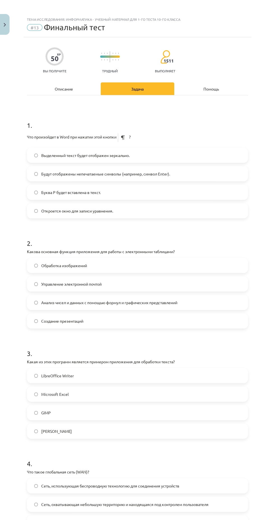
click at [193, 258] on label "Обработка изображений" at bounding box center [137, 265] width 220 height 14
click at [170, 296] on label "Анализ чисел и данных с помощью формул и графических представлений" at bounding box center [137, 303] width 220 height 14
click at [183, 277] on label "Управление электронной почтой" at bounding box center [137, 284] width 220 height 14
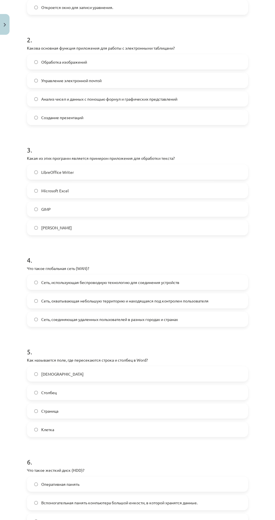
scroll to position [203, 0]
click at [200, 299] on font "Сеть, охватывающая небольшую территорию и находящаяся под контролем пользователя" at bounding box center [124, 301] width 167 height 5
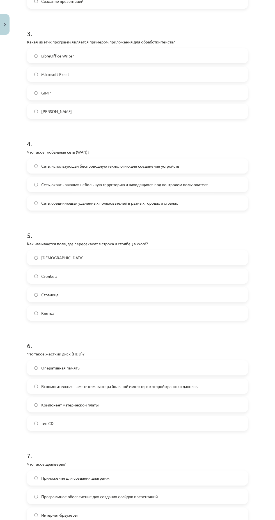
scroll to position [334, 0]
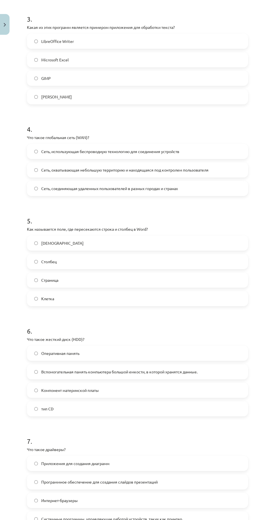
click at [205, 255] on label "Столбец" at bounding box center [137, 262] width 220 height 14
click at [213, 255] on label "Столбец" at bounding box center [137, 262] width 220 height 14
click at [220, 236] on label "Крест" at bounding box center [137, 243] width 220 height 14
click at [197, 273] on label "Страница" at bounding box center [137, 280] width 220 height 14
click at [186, 292] on label "Клетка" at bounding box center [137, 299] width 220 height 14
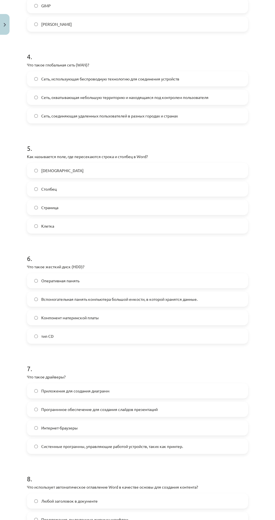
scroll to position [409, 0]
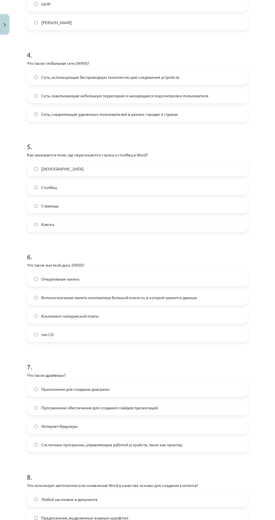
click at [193, 272] on label "Оперативная память" at bounding box center [137, 279] width 220 height 14
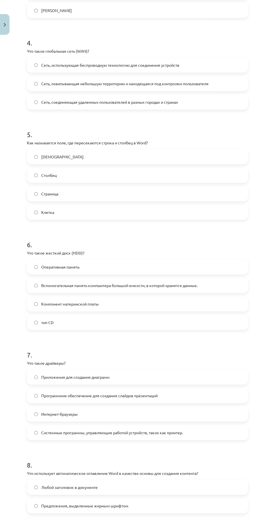
scroll to position [425, 0]
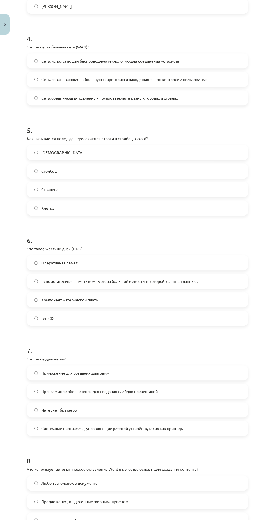
click at [227, 274] on label "Вспомогательная память компьютера большой емкости, в которой хранятся данные." at bounding box center [137, 281] width 220 height 14
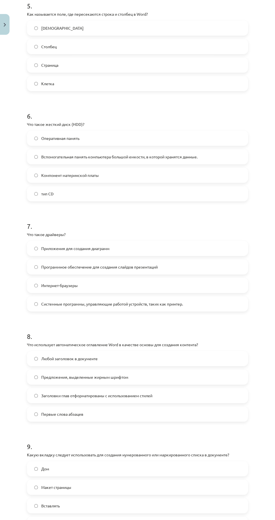
scroll to position [561, 0]
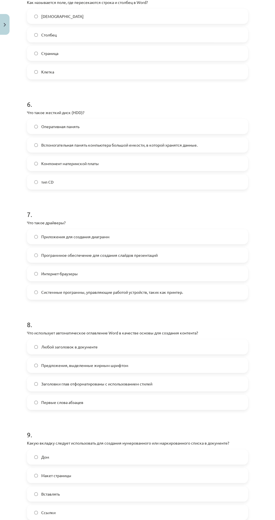
click at [216, 230] on label "Приложения для создания диаграмм" at bounding box center [137, 237] width 220 height 14
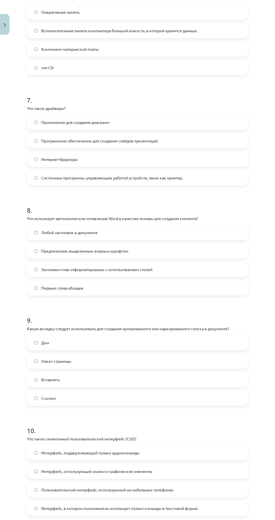
scroll to position [696, 0]
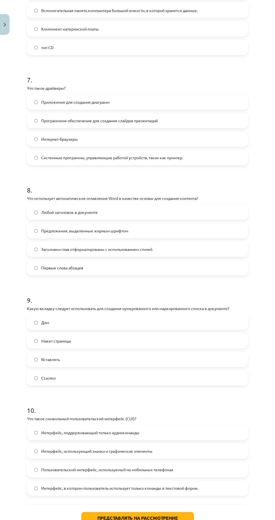
click at [95, 315] on label "Дом" at bounding box center [137, 322] width 220 height 14
click at [190, 224] on label "Предложения, выделенные жирным шрифтом" at bounding box center [137, 231] width 220 height 14
click at [159, 444] on label "Интерфейс, использующий значки и графические элементы" at bounding box center [137, 451] width 220 height 14
click at [172, 515] on font "Представлять на рассмотрение" at bounding box center [137, 518] width 80 height 6
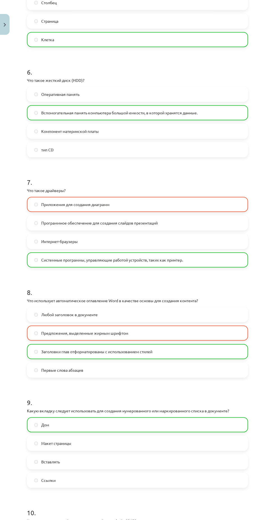
scroll to position [714, 0]
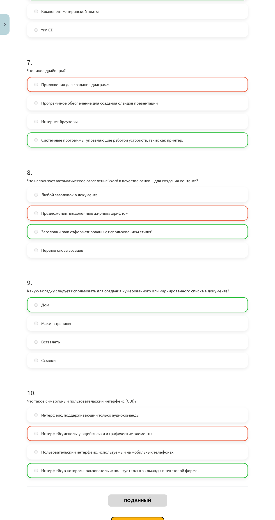
click at [149, 517] on button "Следующий урок" at bounding box center [137, 523] width 53 height 13
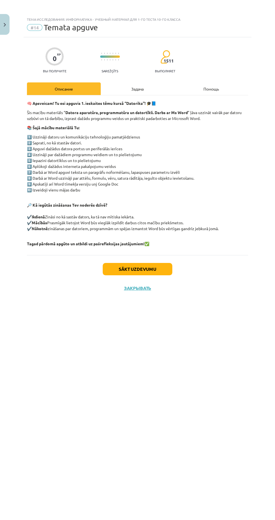
scroll to position [0, 0]
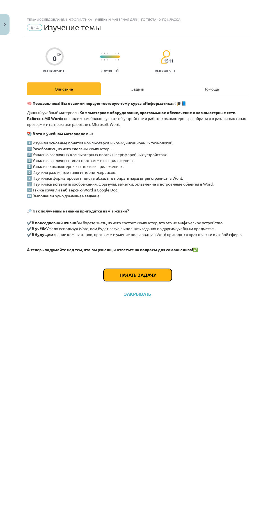
click at [162, 272] on button "Начать задачу" at bounding box center [137, 275] width 68 height 12
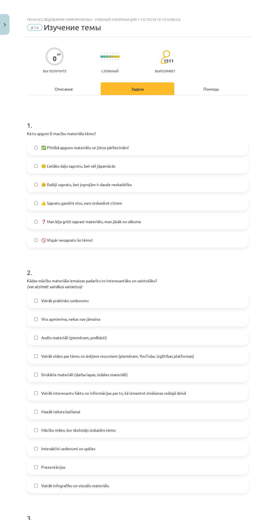
scroll to position [14, 0]
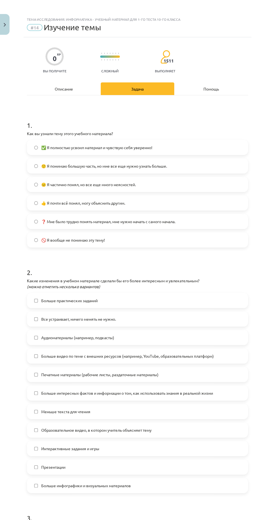
click at [220, 159] on label "🙂 Я понимаю большую часть, но мне все еще нужно узнать больше." at bounding box center [137, 166] width 220 height 14
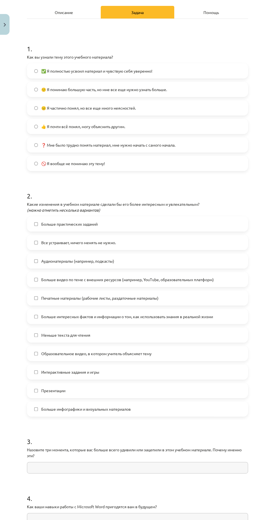
scroll to position [77, 0]
click at [246, 216] on label "Больше практических заданий" at bounding box center [137, 223] width 220 height 14
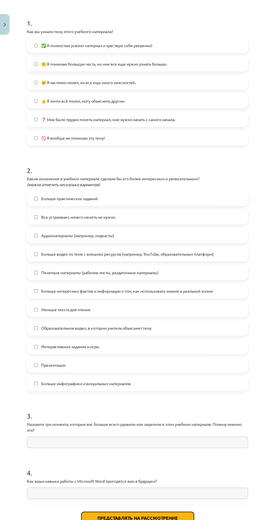
click at [167, 515] on font "Представлять на рассмотрение" at bounding box center [137, 518] width 80 height 6
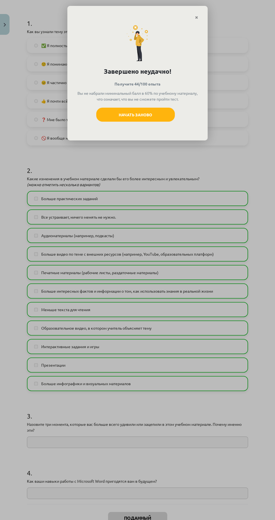
click at [196, 17] on icon "Закрывать" at bounding box center [196, 18] width 3 height 4
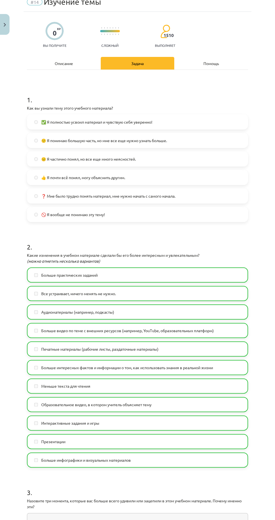
scroll to position [0, 0]
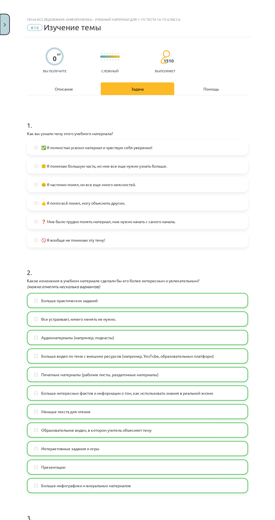
click at [8, 31] on button "Закрывать" at bounding box center [5, 24] width 10 height 21
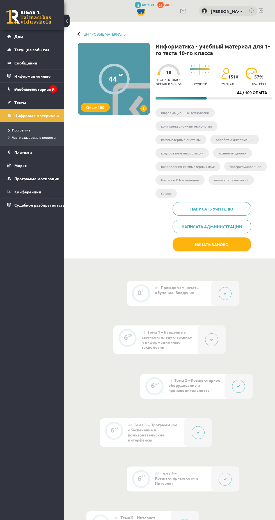
click at [23, 33] on link "Дом" at bounding box center [32, 36] width 50 height 13
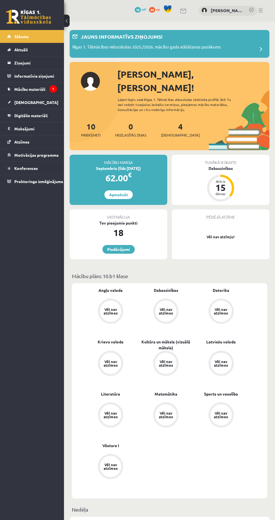
click at [40, 18] on link at bounding box center [28, 17] width 45 height 14
